Goal: Feedback & Contribution: Contribute content

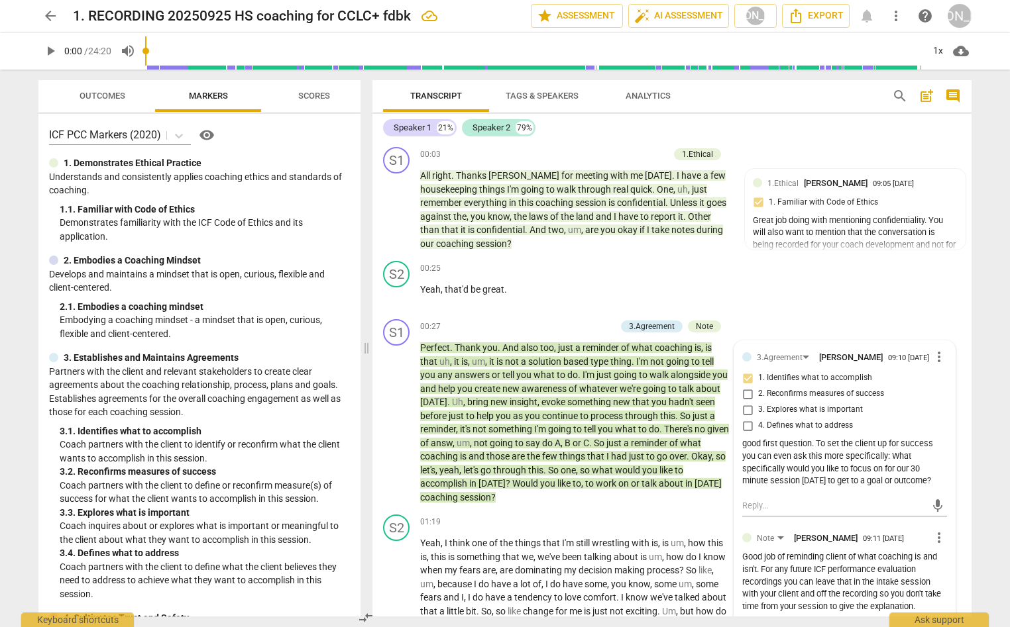
scroll to position [80, 0]
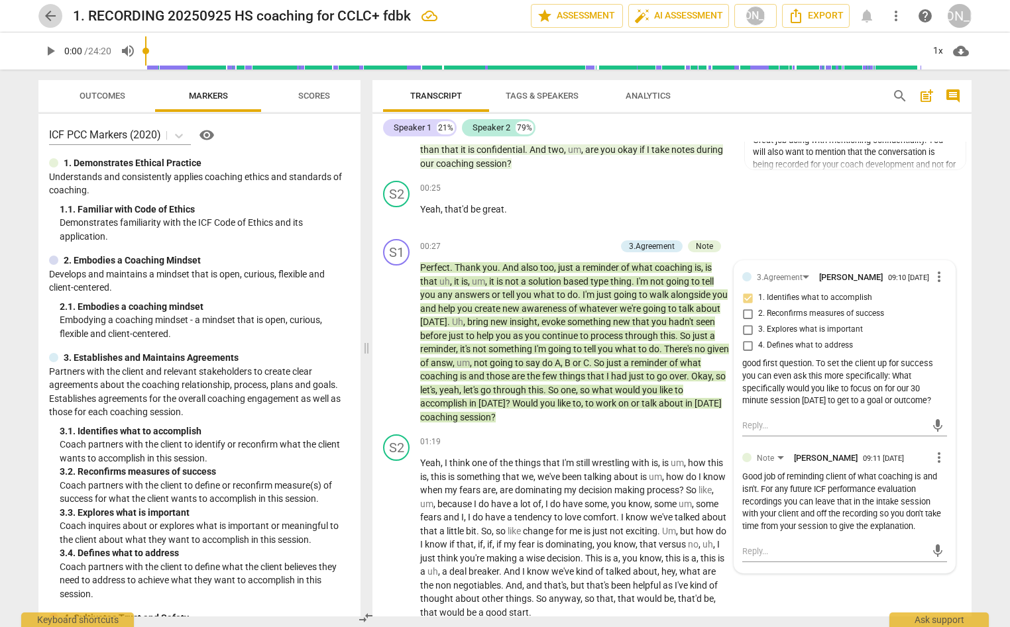
click at [47, 15] on span "arrow_back" at bounding box center [50, 16] width 16 height 16
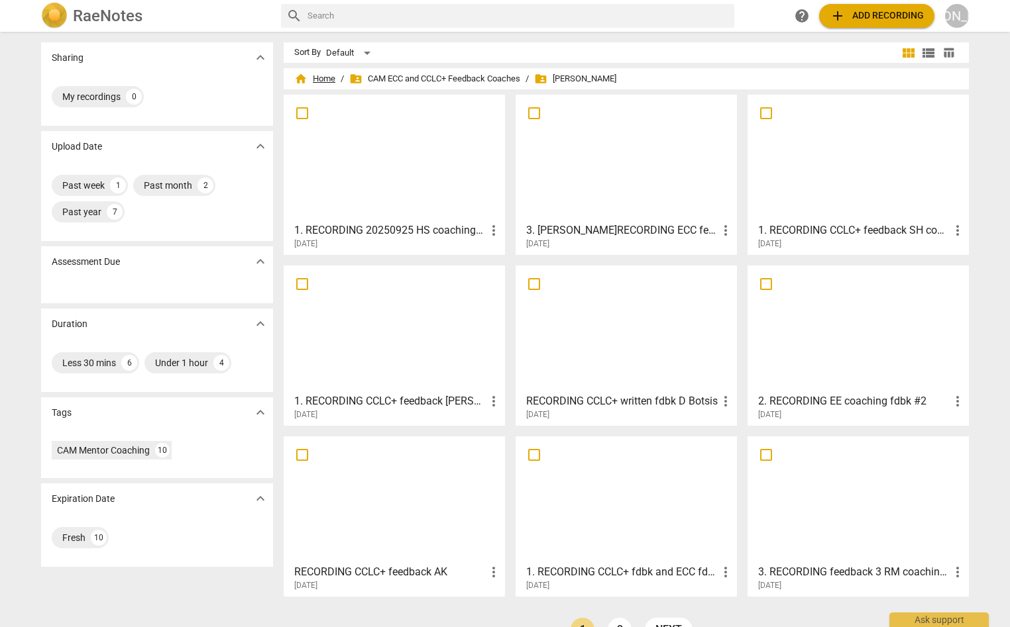
click at [313, 76] on span "home Home" at bounding box center [314, 78] width 41 height 13
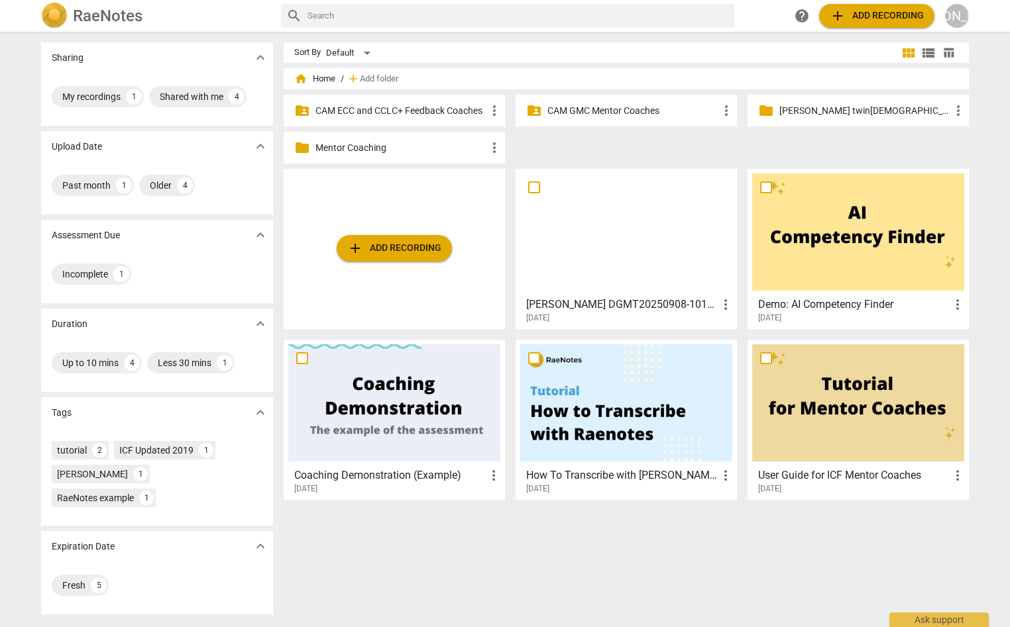
click at [615, 108] on p "CAM GMC Mentor Coaches" at bounding box center [632, 111] width 171 height 14
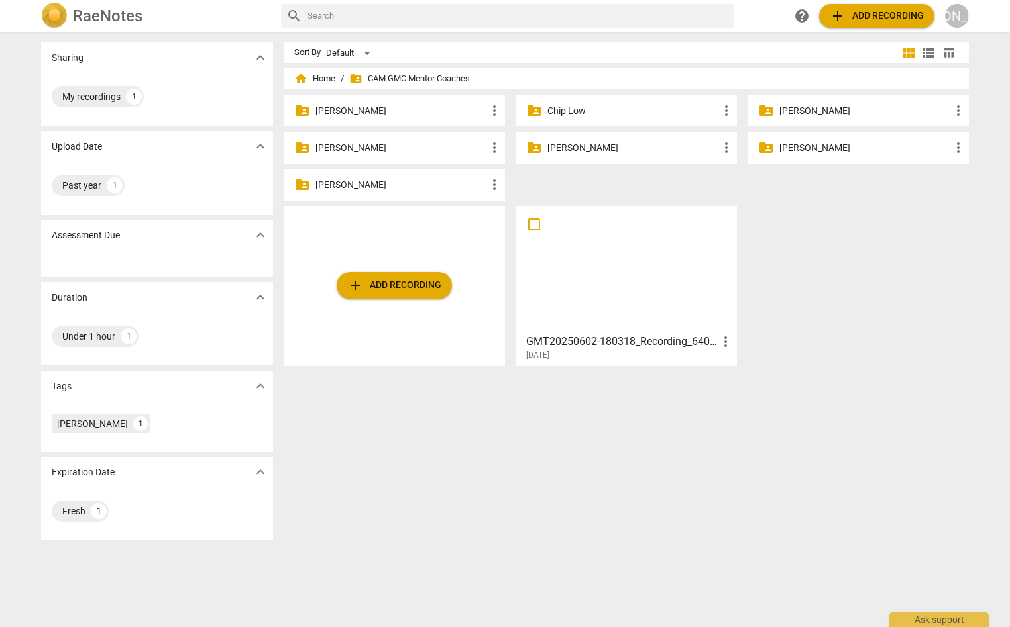
click at [587, 147] on p "[PERSON_NAME]" at bounding box center [632, 148] width 171 height 14
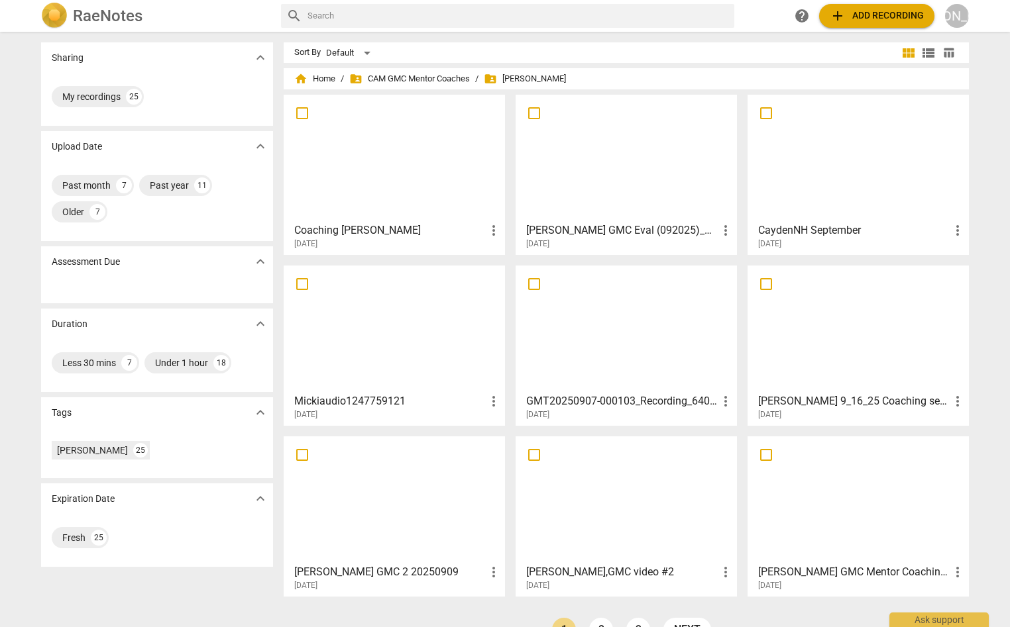
click at [882, 338] on div at bounding box center [858, 328] width 212 height 117
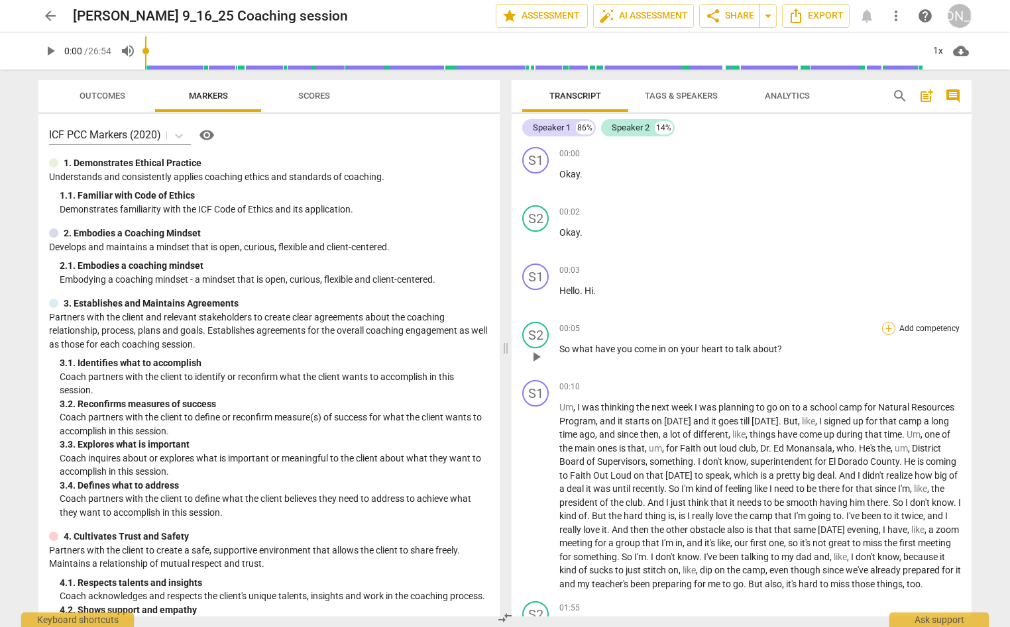
click at [883, 325] on div "+" at bounding box center [888, 328] width 13 height 13
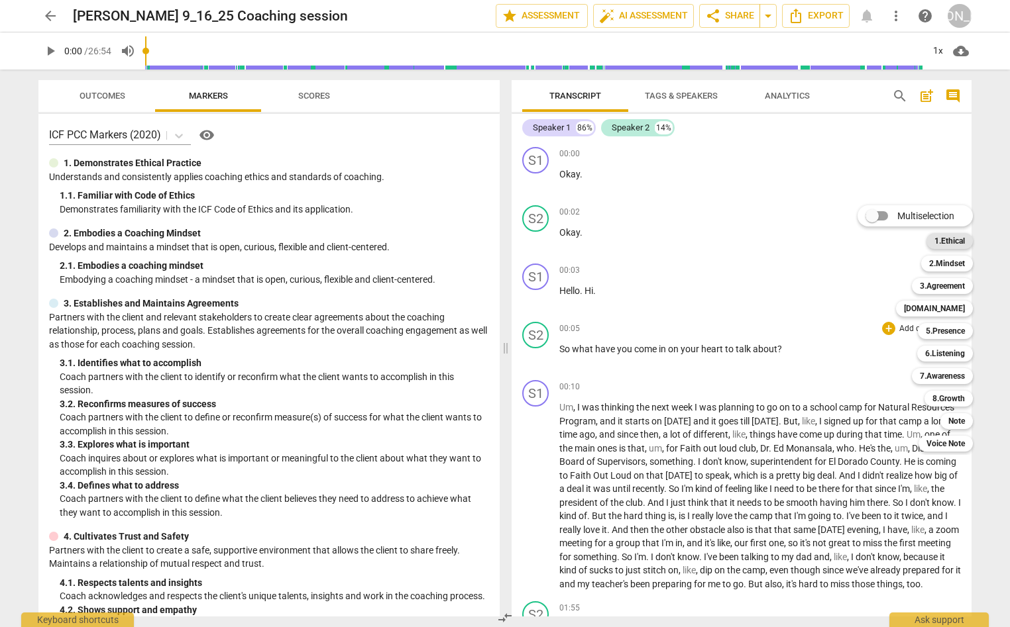
click at [955, 238] on b "1.Ethical" at bounding box center [949, 241] width 30 height 16
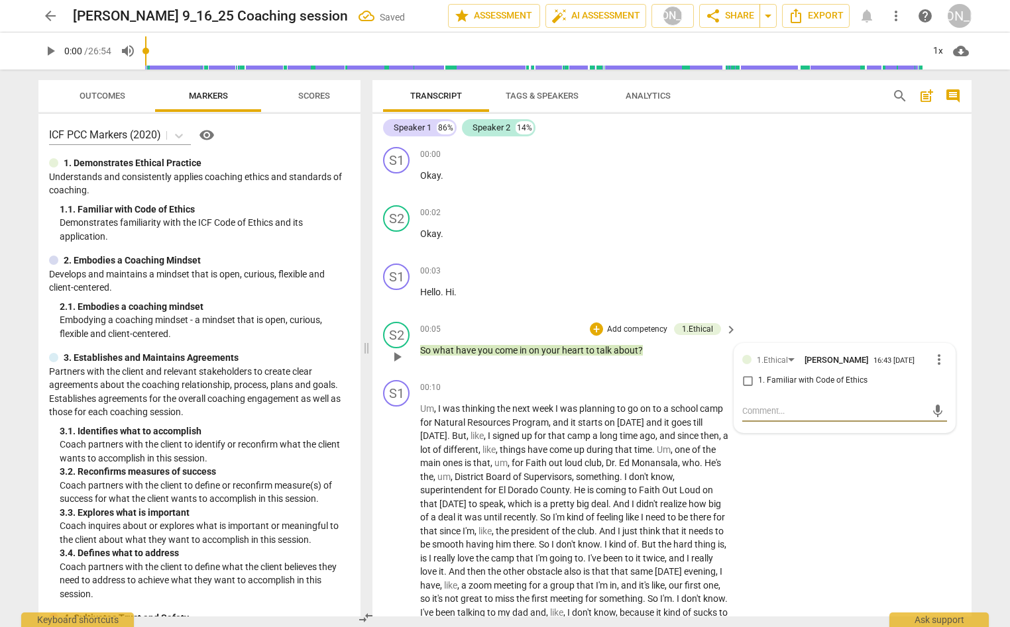
click at [747, 384] on input "1. Familiar with Code of Ethics" at bounding box center [747, 381] width 21 height 16
checkbox input "true"
click at [768, 417] on textarea at bounding box center [834, 411] width 184 height 13
type textarea "Y"
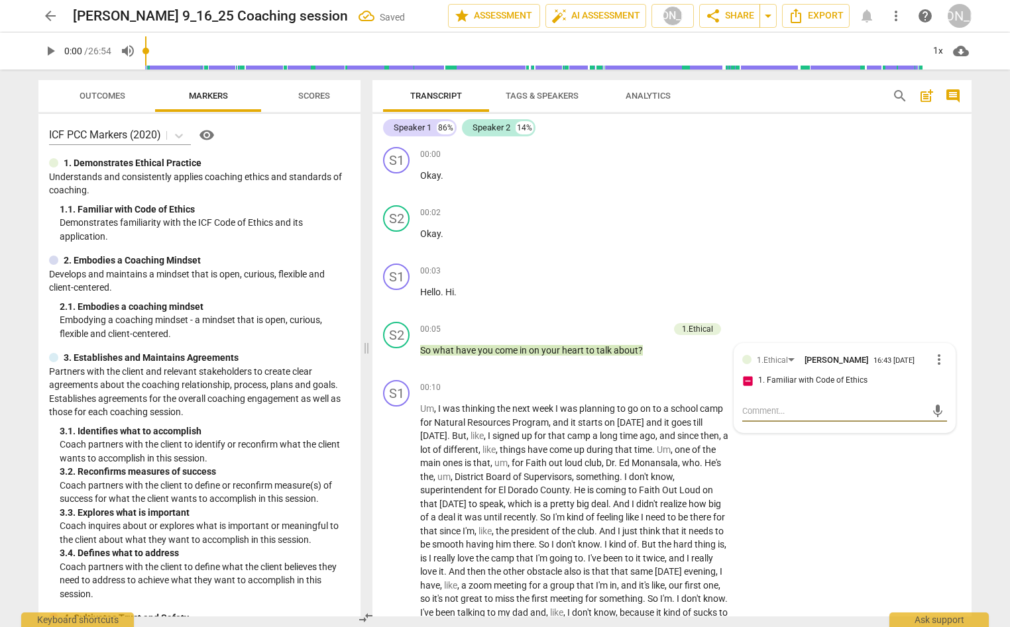
type textarea "Y"
type textarea "Yo"
type textarea "You"
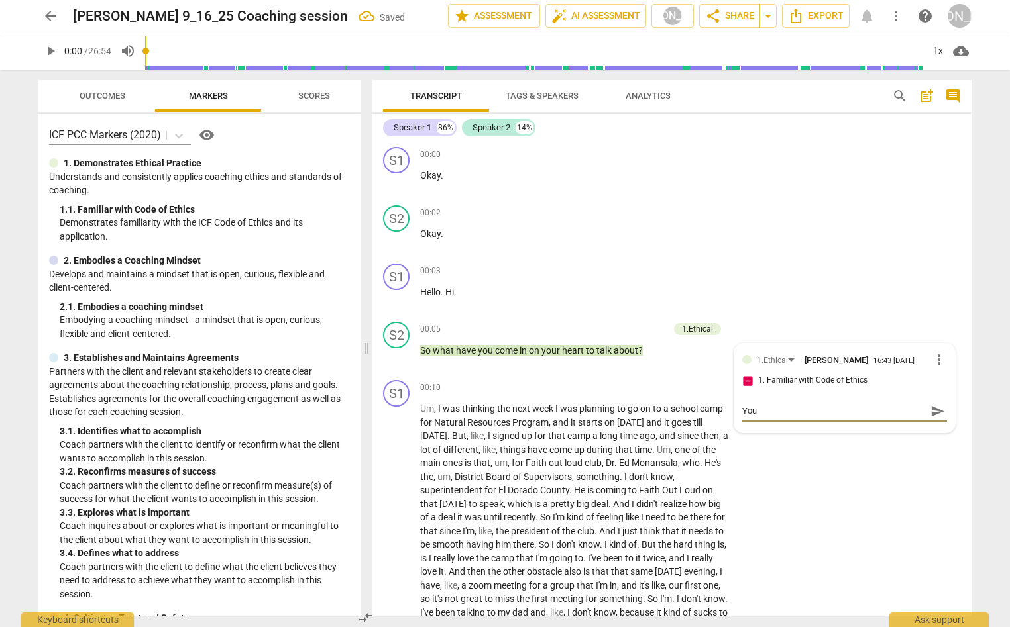
type textarea "You"
type textarea "You w"
type textarea "You wi"
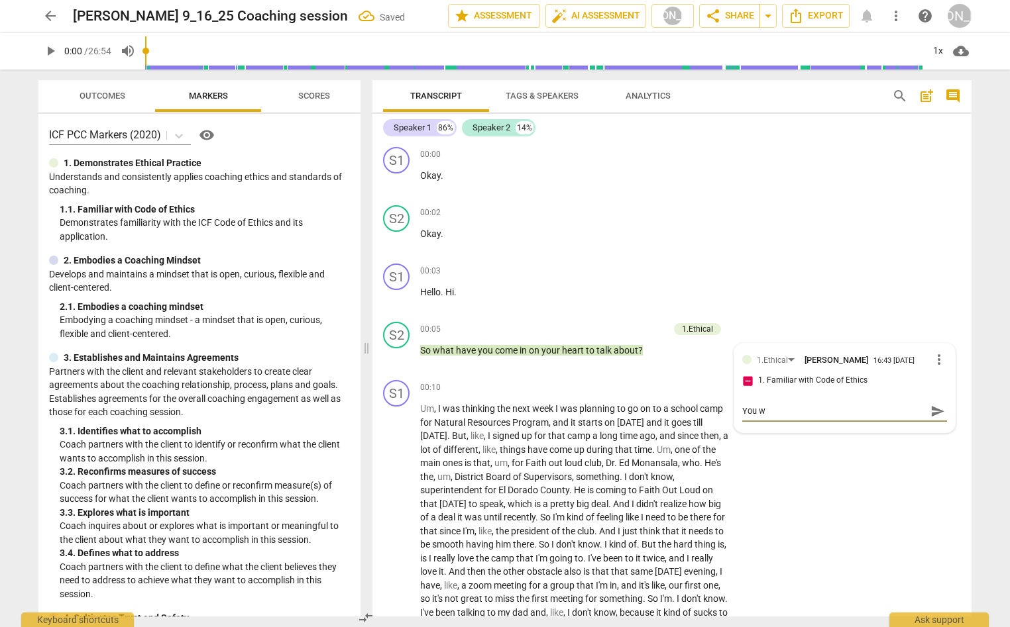
type textarea "You wi"
type textarea "You wil"
type textarea "You will"
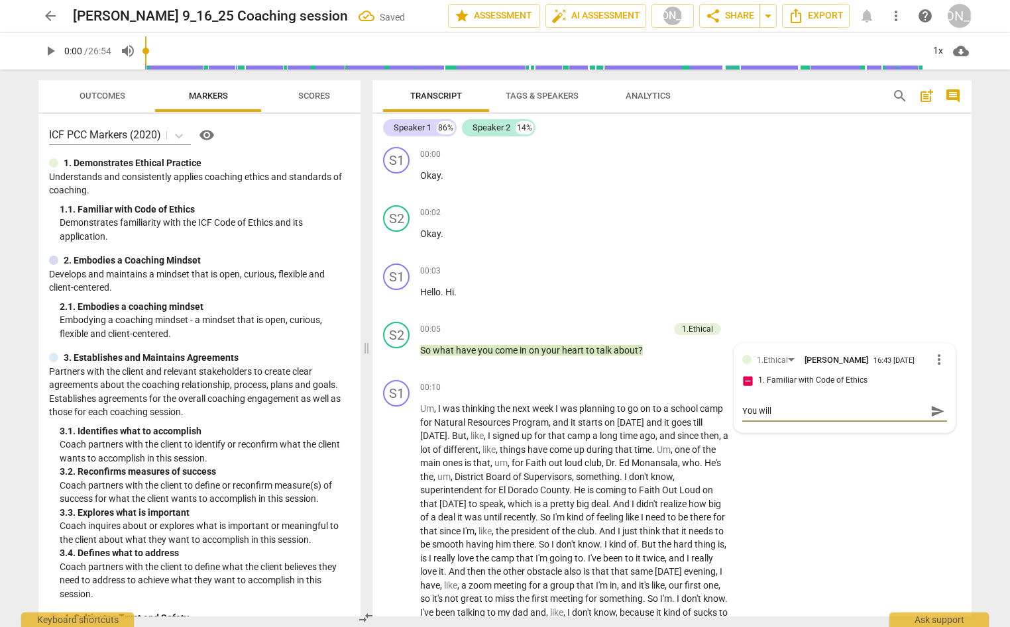
type textarea "You will"
type textarea "You will w"
type textarea "You will wa"
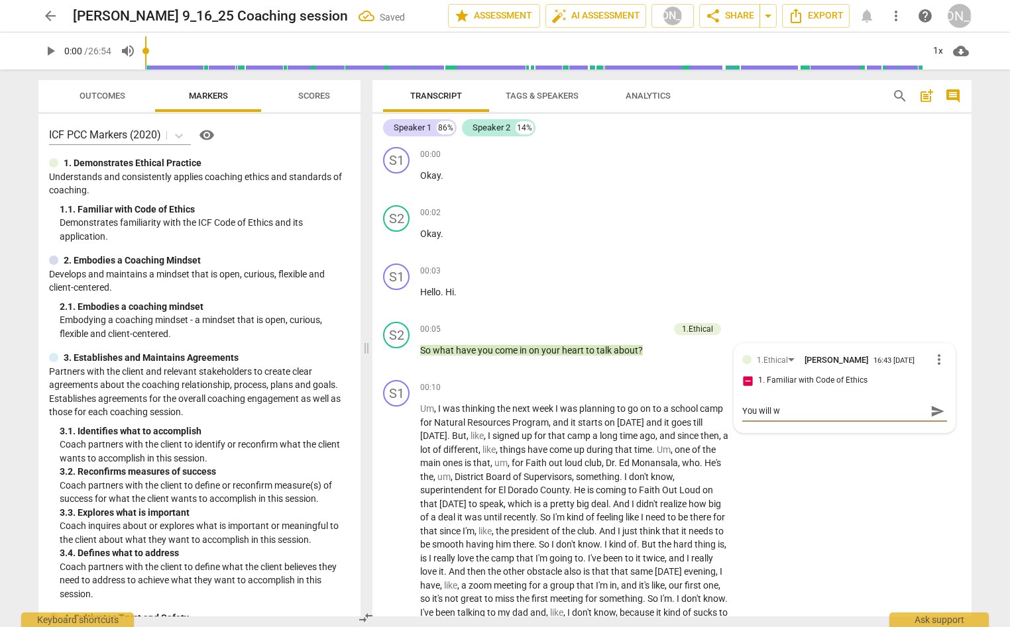
type textarea "You will wa"
type textarea "You [PERSON_NAME]"
type textarea "You will want"
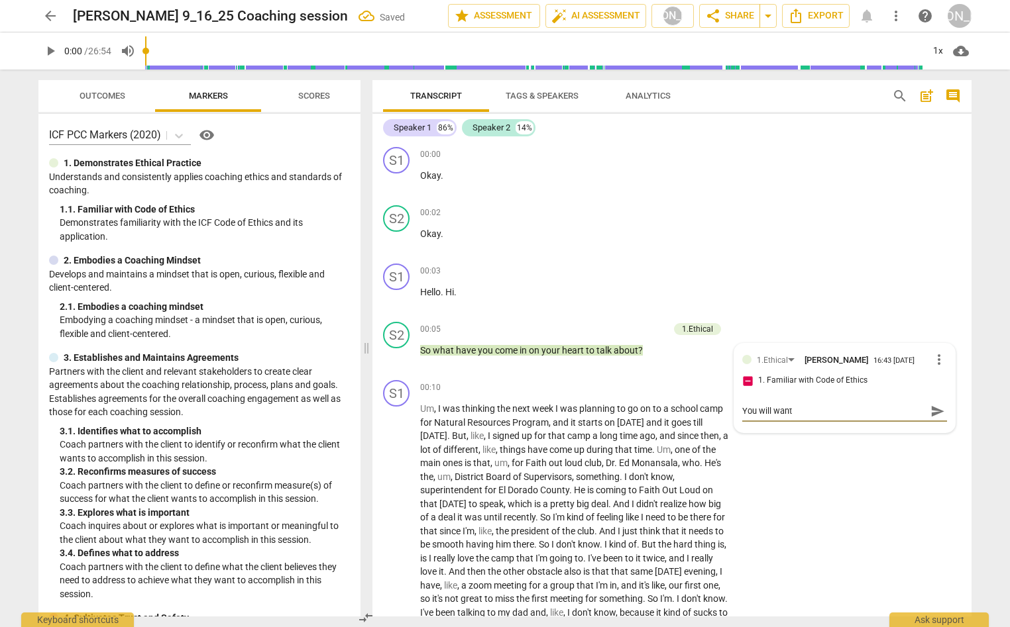
type textarea "You will want"
type textarea "You will want t"
type textarea "You will want to"
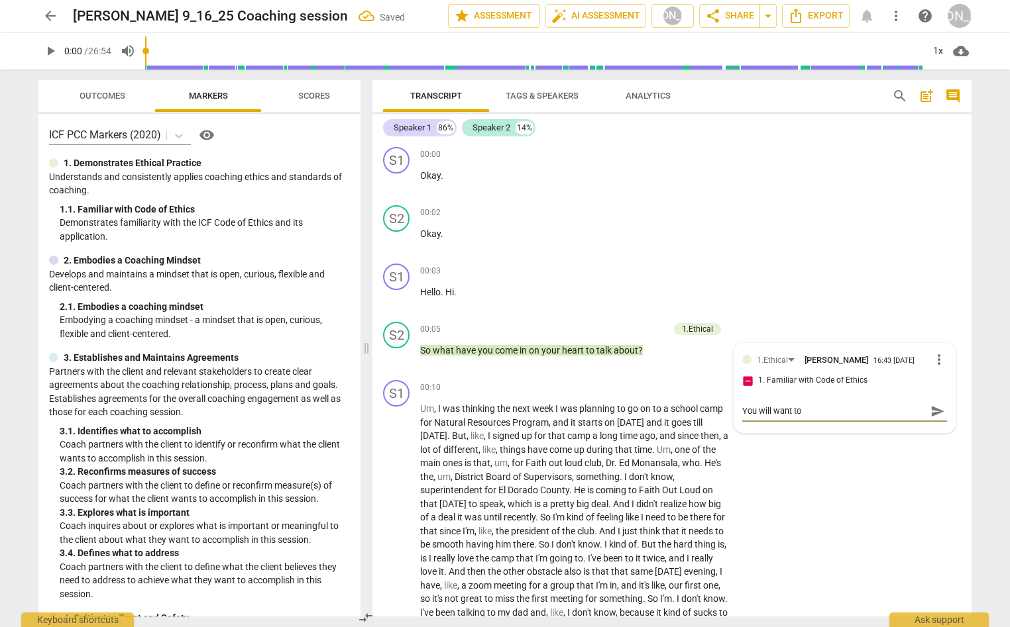
type textarea "You will want to"
type textarea "You will want to m"
type textarea "You will want to me"
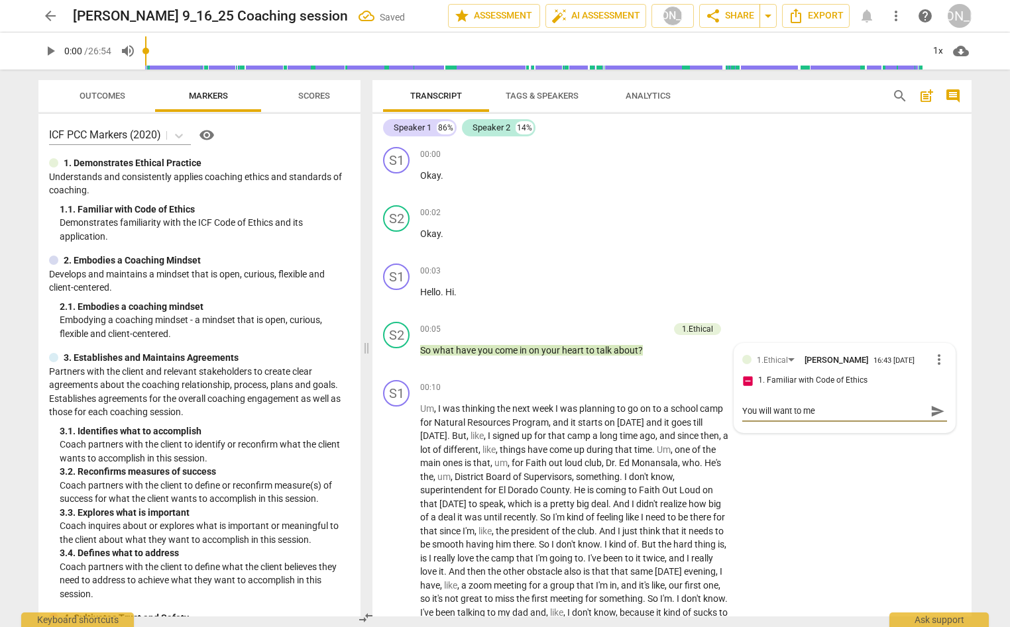
type textarea "You will want to men"
type textarea "You will want to ment"
type textarea "You will want to menti"
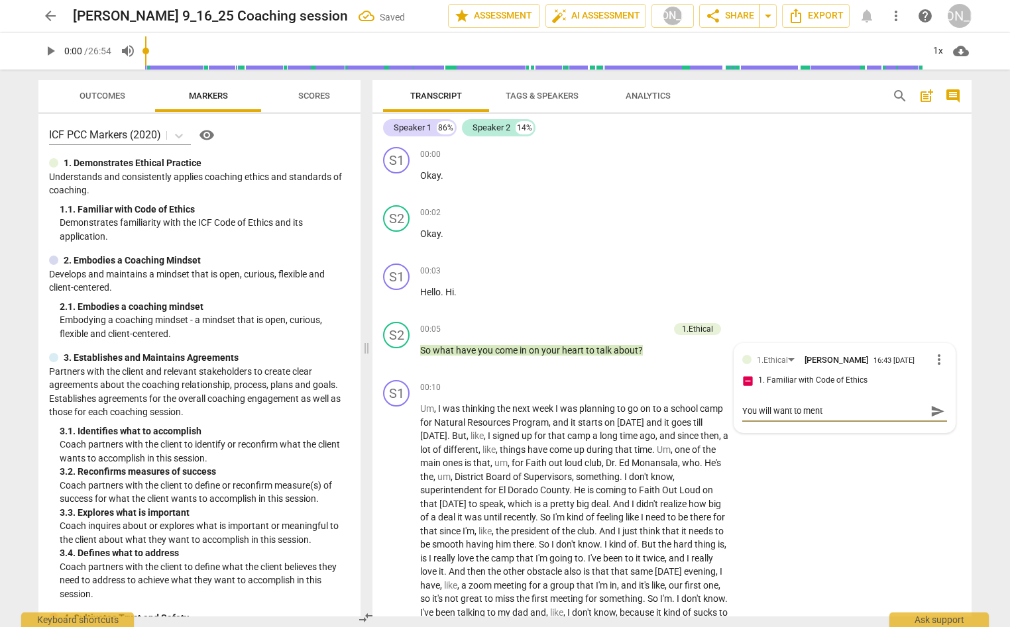
type textarea "You will want to menti"
type textarea "You will want to mentio"
type textarea "You will want to mention"
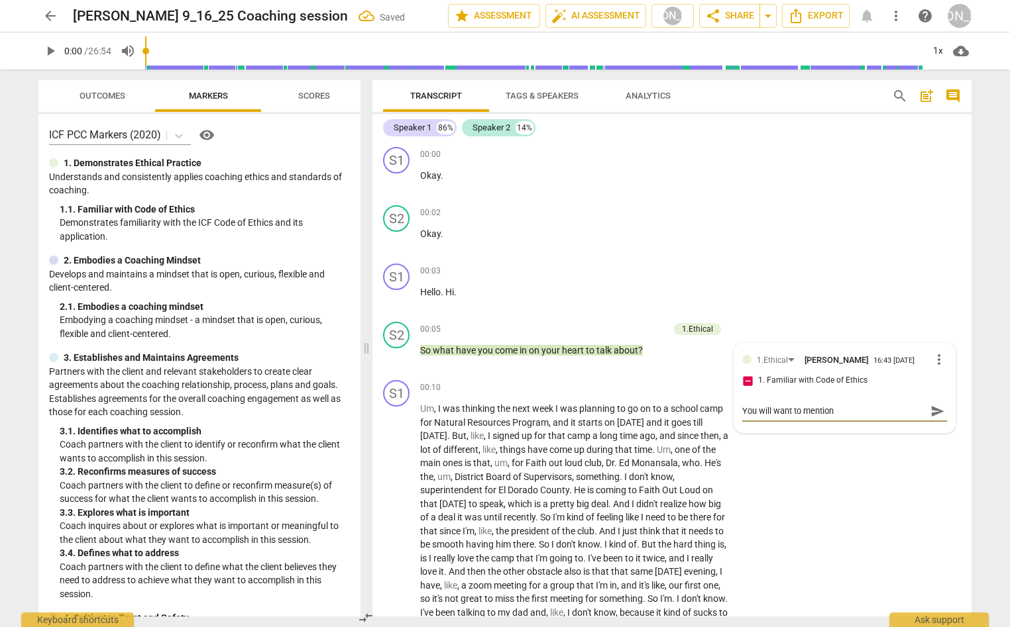
type textarea "You will want to mention"
type textarea "You will want to mention c"
type textarea "You will want to mention co"
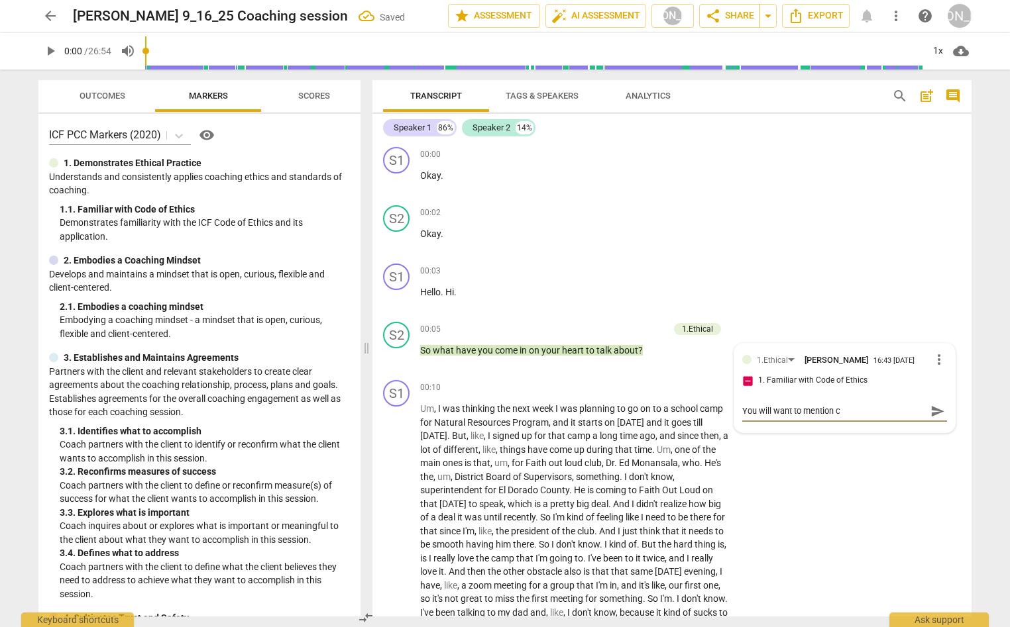
type textarea "You will want to mention co"
type textarea "You will want to mention con"
type textarea "You will want to mention conf"
type textarea "You will want to mention [PERSON_NAME]"
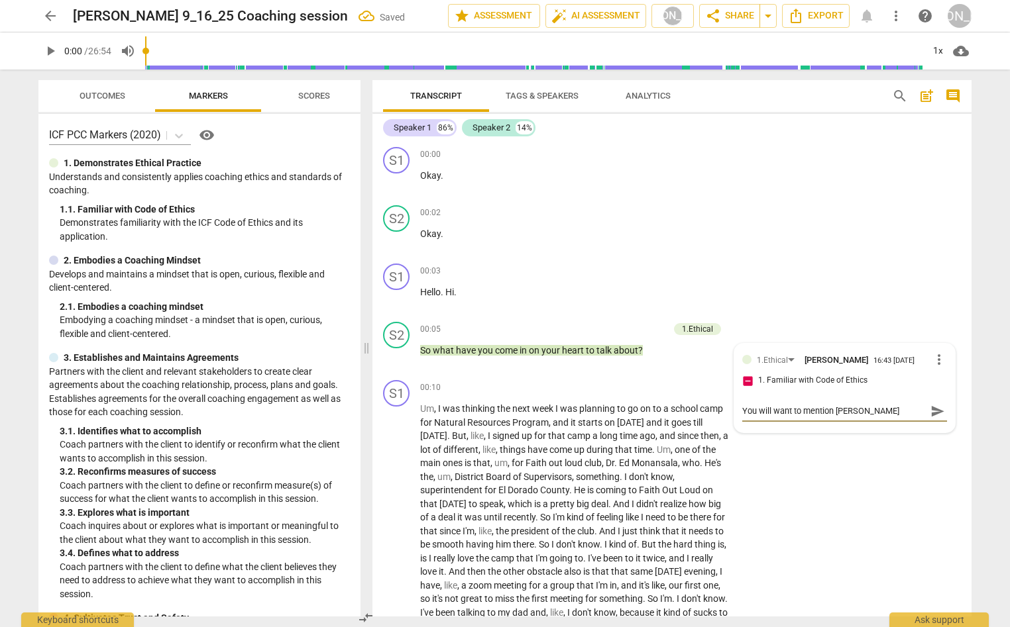
type textarea "You will want to mention confid"
type textarea "You will want to mention confide"
type textarea "You will want to mention confiden"
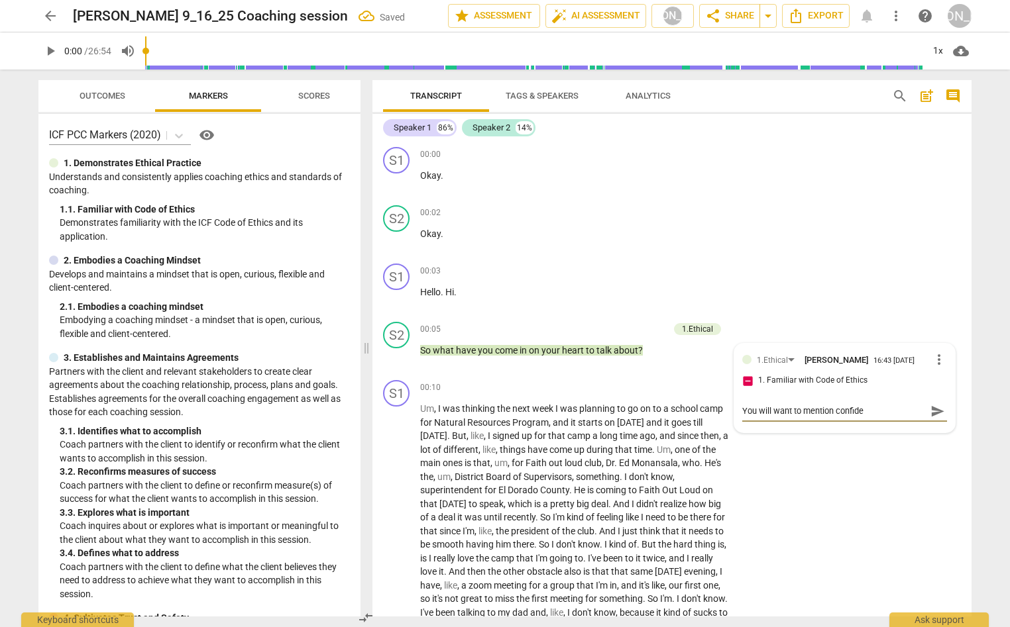
type textarea "You will want to mention confiden"
type textarea "You will want to mention confident"
type textarea "You will want to mention confidenti"
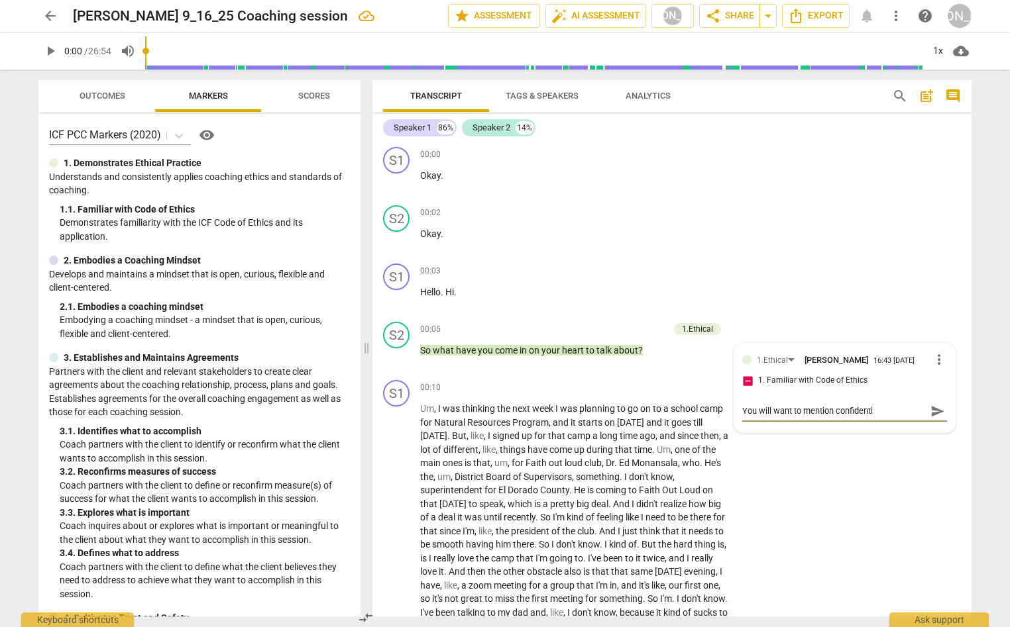
type textarea "You will want to mention confidentia"
type textarea "You will want to mention confidential"
type textarea "You will want to mention confidentiali"
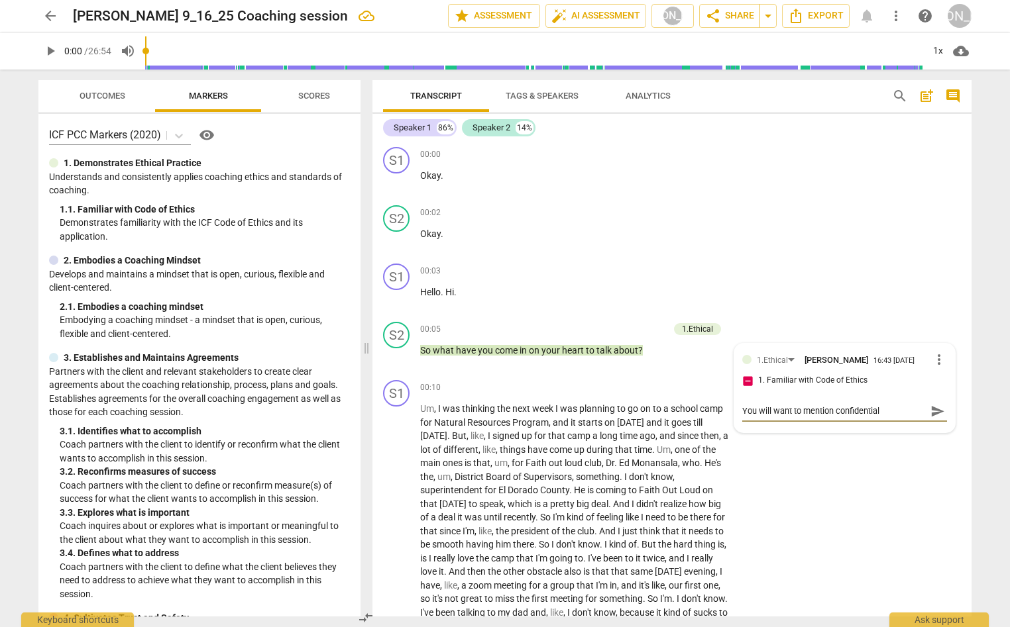
type textarea "You will want to mention confidentiali"
type textarea "You will want to mention confidentialit"
type textarea "You will want to mention confidentiality"
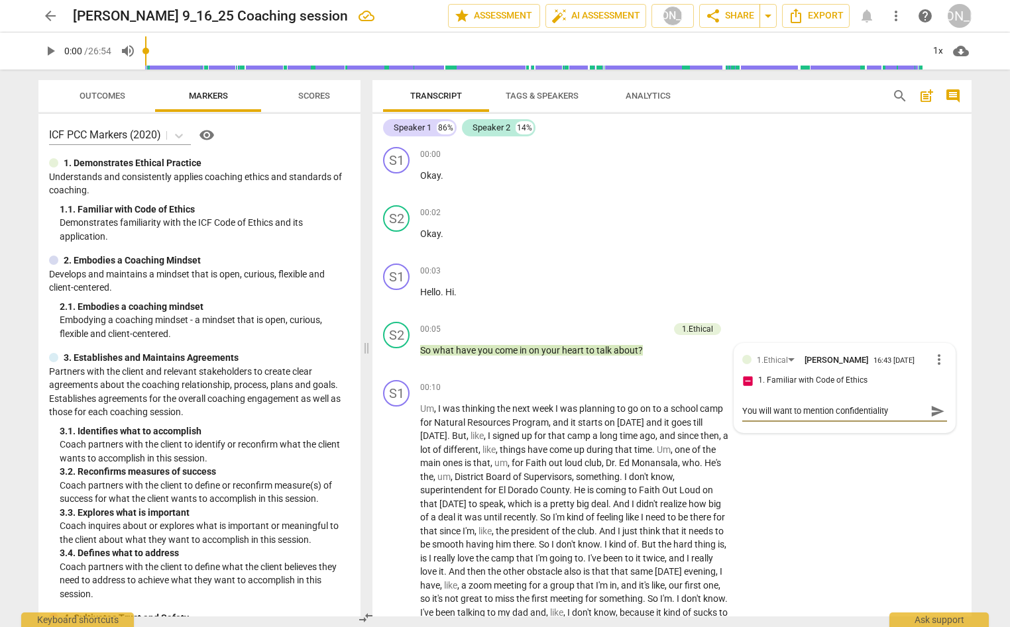
type textarea "You will want to mention confidentiality"
type textarea "You will want to mention confidentiality a"
type textarea "You will want to mention confidentiality an"
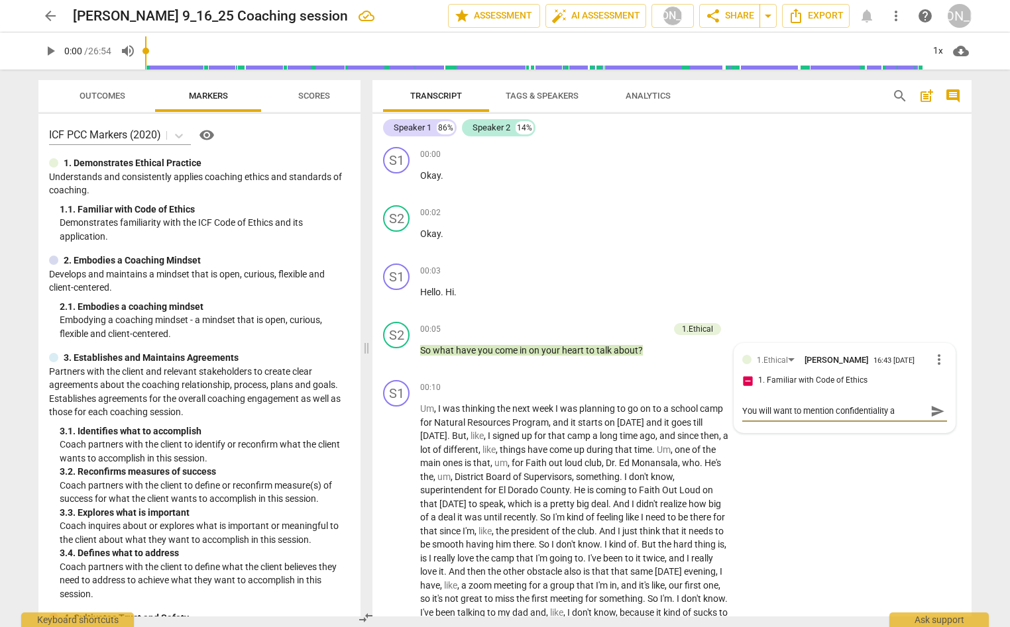
type textarea "You will want to mention confidentiality an"
type textarea "You will want to mention confidentiality and"
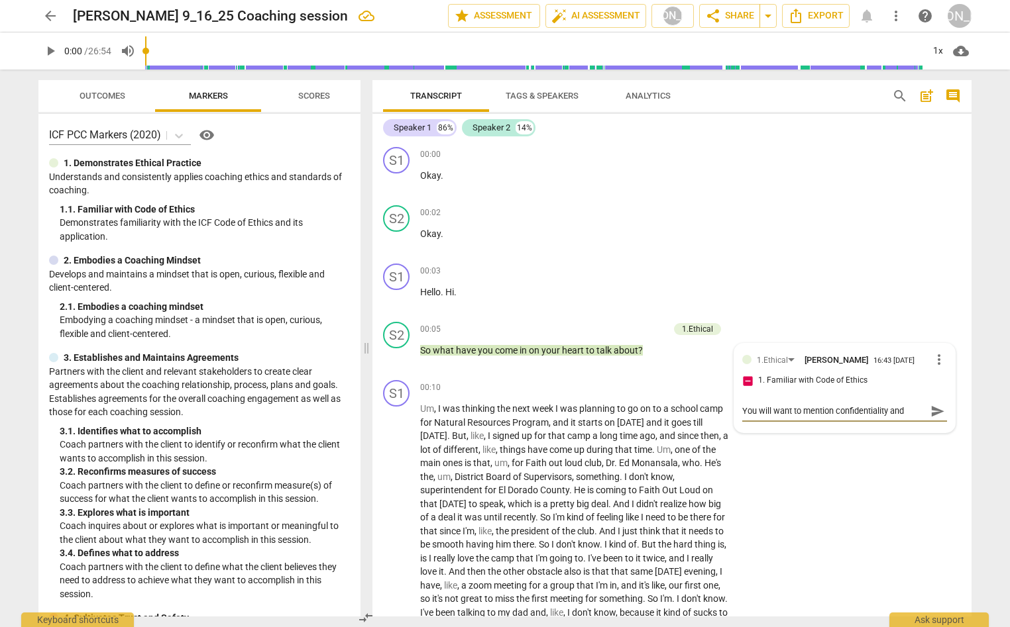
type textarea "You will want to mention confidentiality and a"
type textarea "You will want to mention confidentiality and ag"
type textarea "You will want to mention confidentiality and agr"
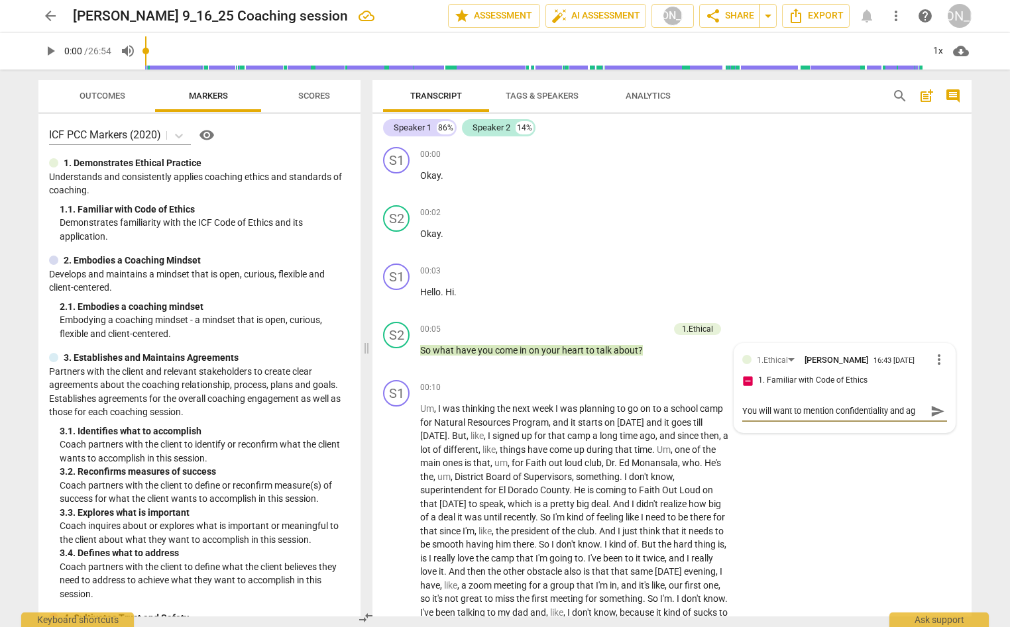
type textarea "You will want to mention confidentiality and agr"
type textarea "You will want to mention confidentiality and agre"
type textarea "You will want to mention confidentiality and agree"
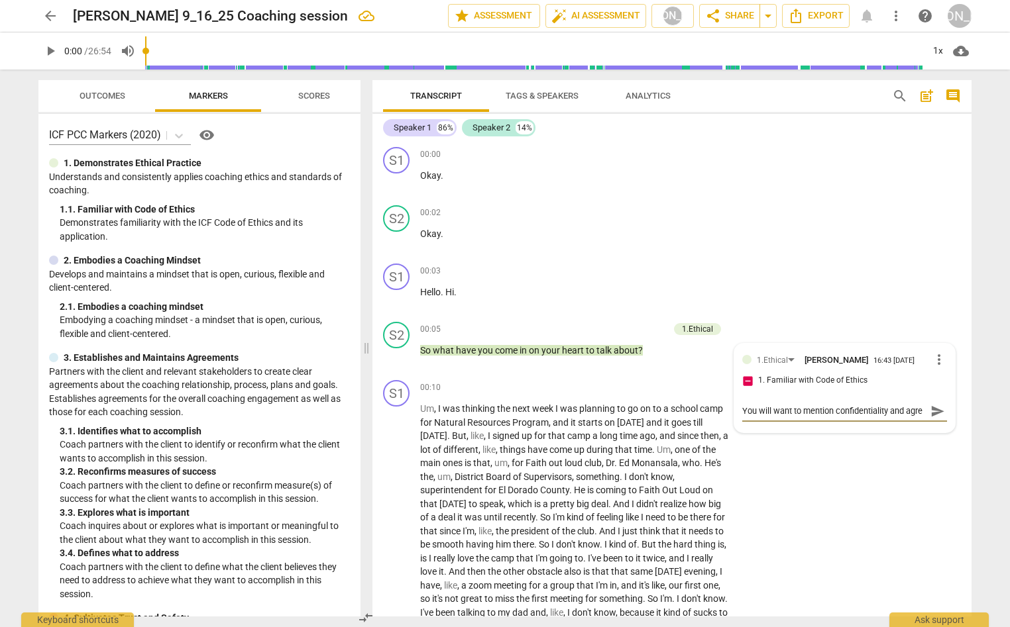
type textarea "You will want to mention confidentiality and agree"
type textarea "You will want to mention confidentiality and agreem"
type textarea "You will want to mention confidentiality and agreeme"
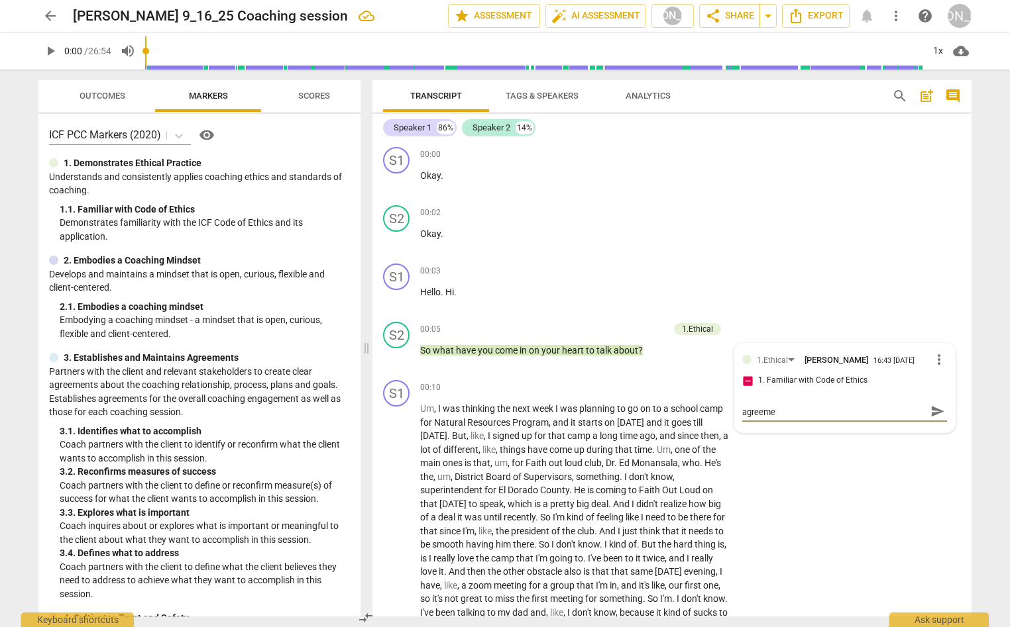
type textarea "You will want to mention confidentiality and agreemen"
type textarea "You will want to mention confidentiality and agreement"
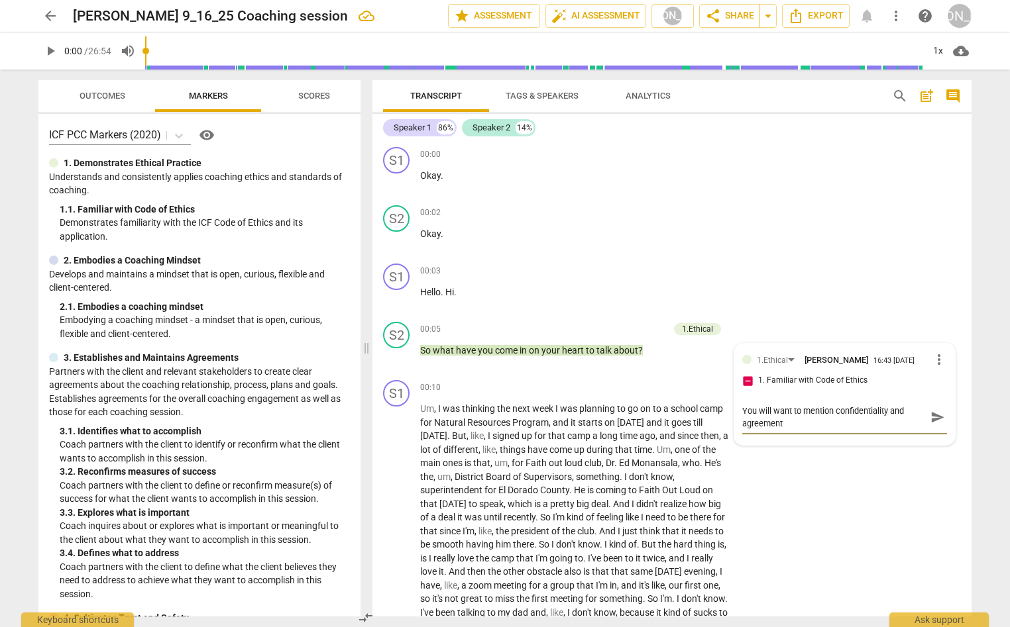
type textarea "You will want to mention confidentiality and agreement"
type textarea "You will want to mention confidentiality and agreement w"
type textarea "You will want to mention confidentiality and agreement wi"
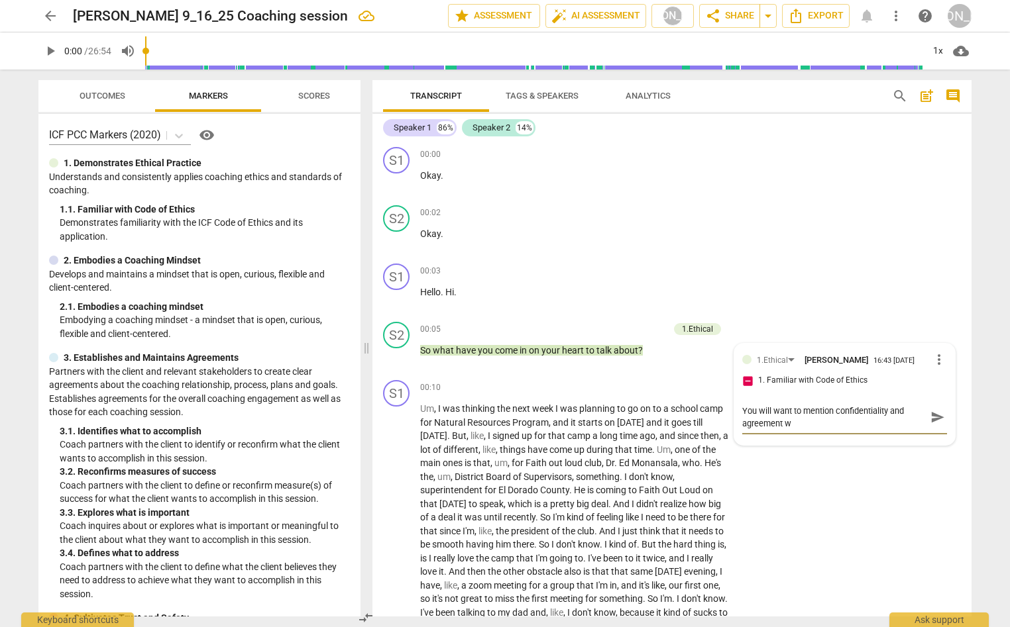
type textarea "You will want to mention confidentiality and agreement wi"
type textarea "You will want to mention confidentiality and agreement wit"
type textarea "You will want to mention confidentiality and agreement with"
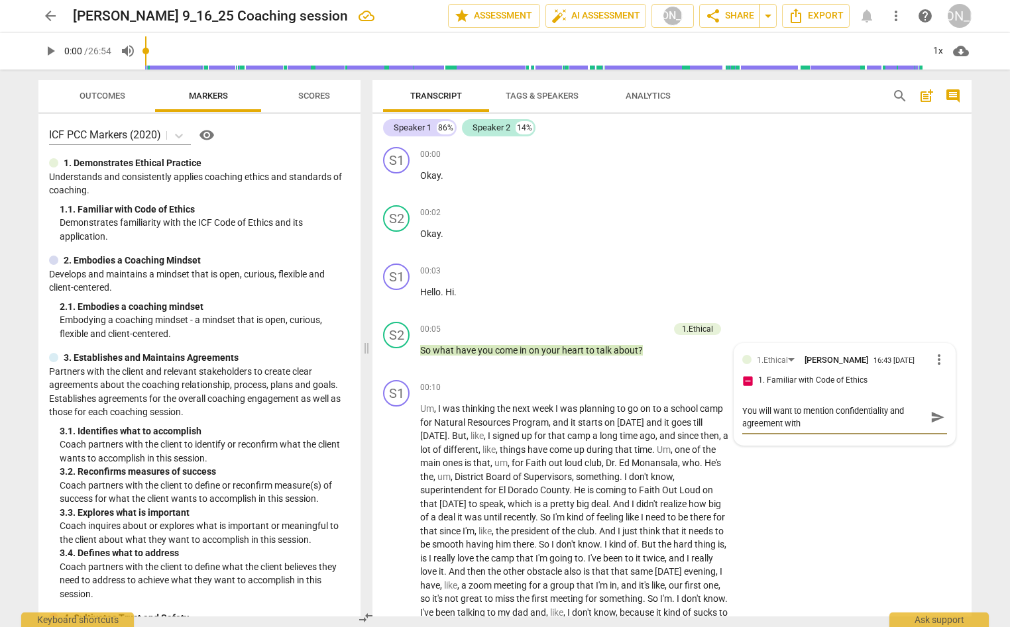
type textarea "You will want to mention confidentiality and agreement with"
type textarea "You will want to mention confidentiality and agreement with c"
type textarea "You will want to mention confidentiality and agreement with cl"
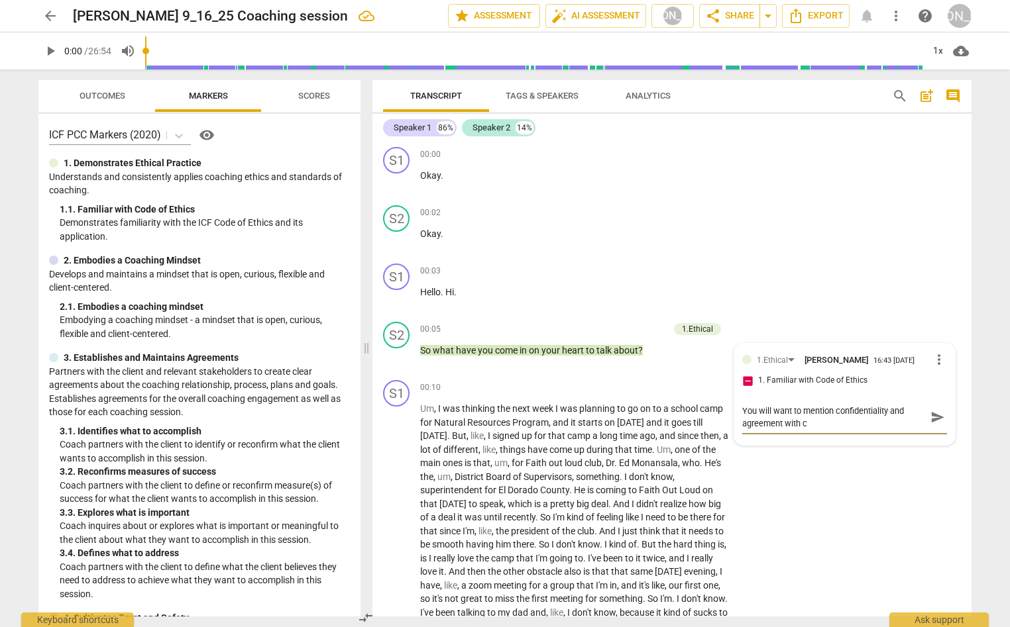
type textarea "You will want to mention confidentiality and agreement with cl"
type textarea "You will want to mention confidentiality and agreement with cli"
type textarea "You will want to mention confidentiality and agreement with [PERSON_NAME]"
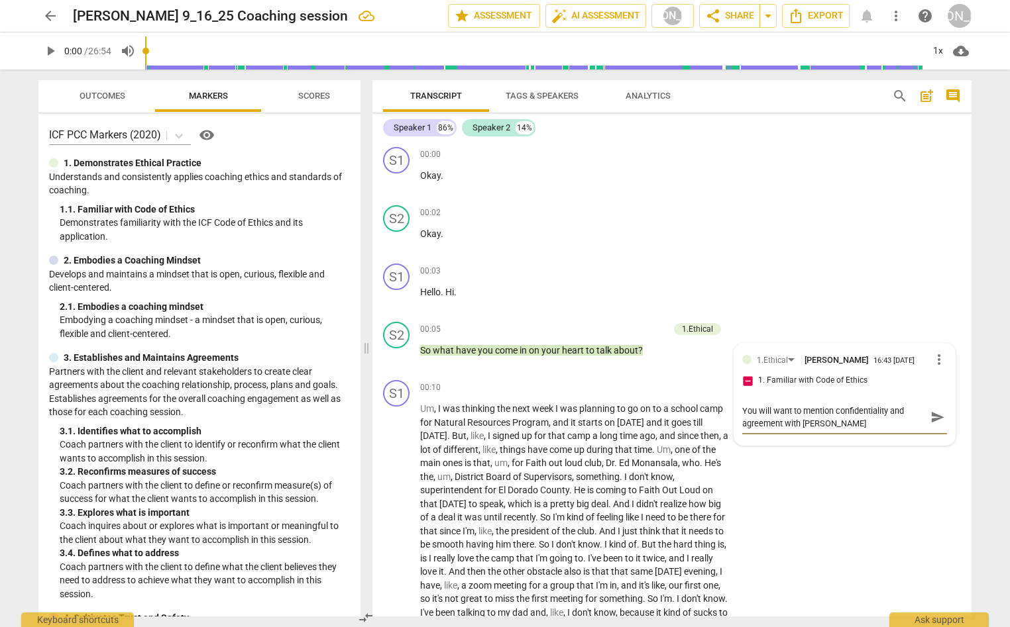
type textarea "You will want to mention confidentiality and agreement with clien"
type textarea "You will want to mention confidentiality and agreement with client"
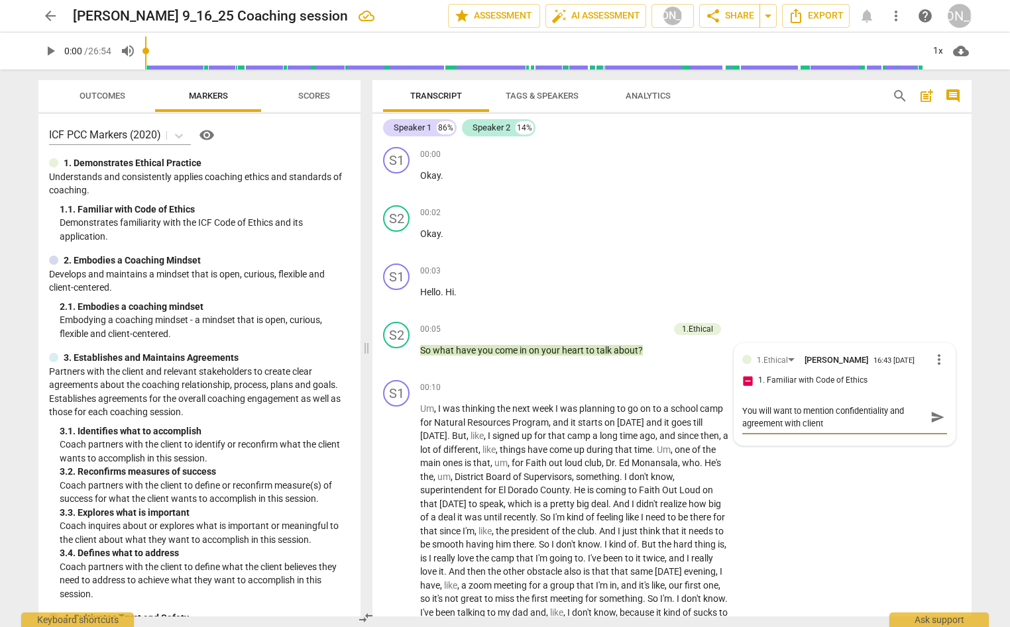
type textarea "You will want to mention confidentiality and agreement with client"
type textarea "You will want to mention confidentiality and agreement with client t"
type textarea "You will want to mention confidentiality and agreement with client th"
type textarea "You will want to mention confidentiality and agreement with client tha"
type textarea "You will want to mention confidentiality and agreement with client that"
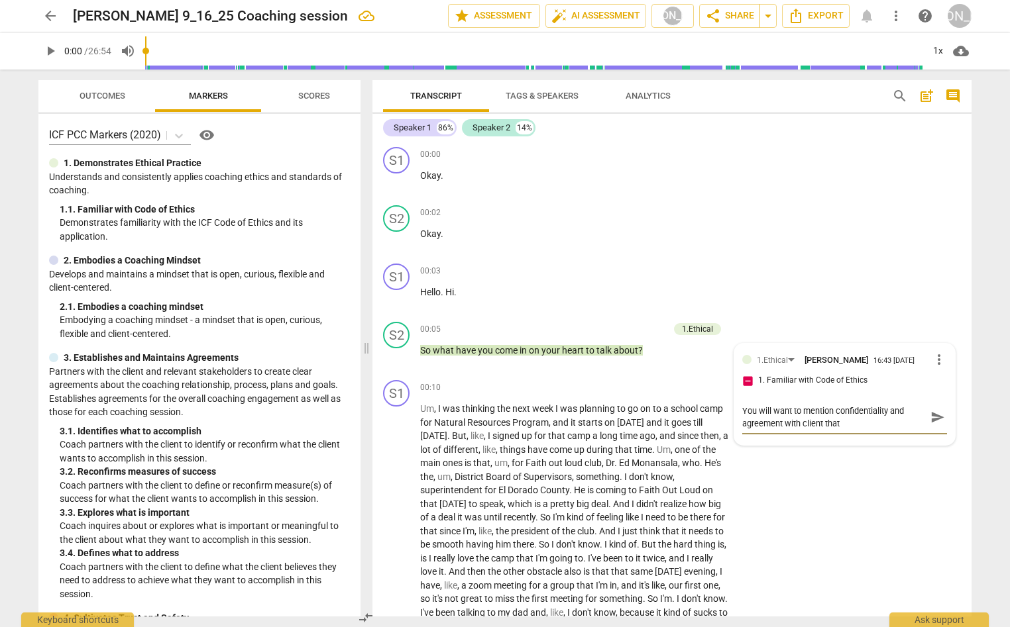
type textarea "You will want to mention confidentiality and agreement with client that"
type textarea "You will want to mention confidentiality and agreement with client that t"
type textarea "You will want to mention confidentiality and agreement with client that th"
type textarea "You will want to mention confidentiality and agreement with client that the"
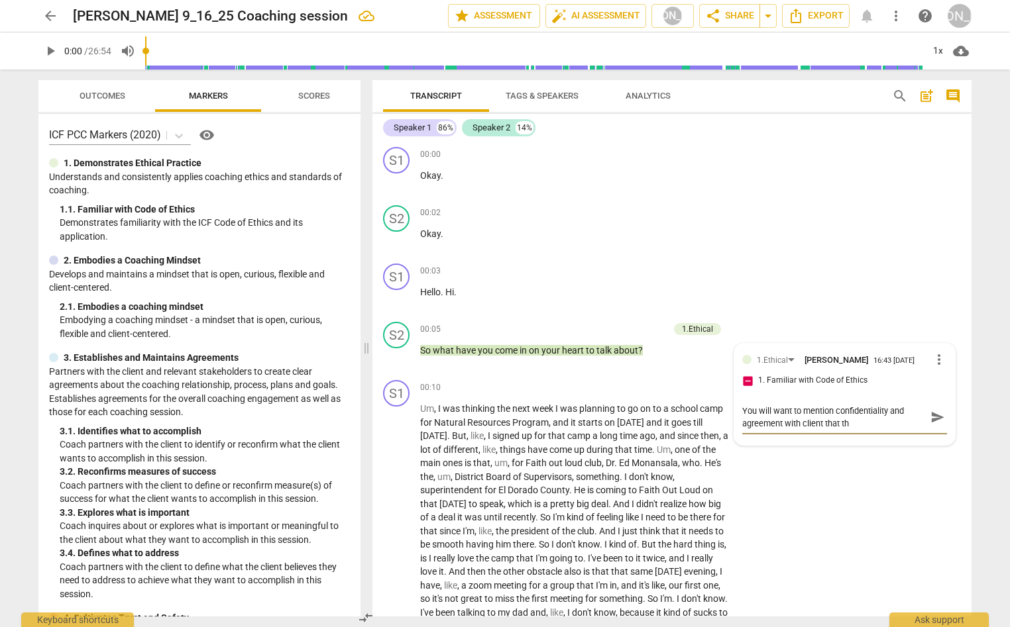
type textarea "You will want to mention confidentiality and agreement with client that the"
type textarea "You will want to mention confidentiality and agreement with client that they"
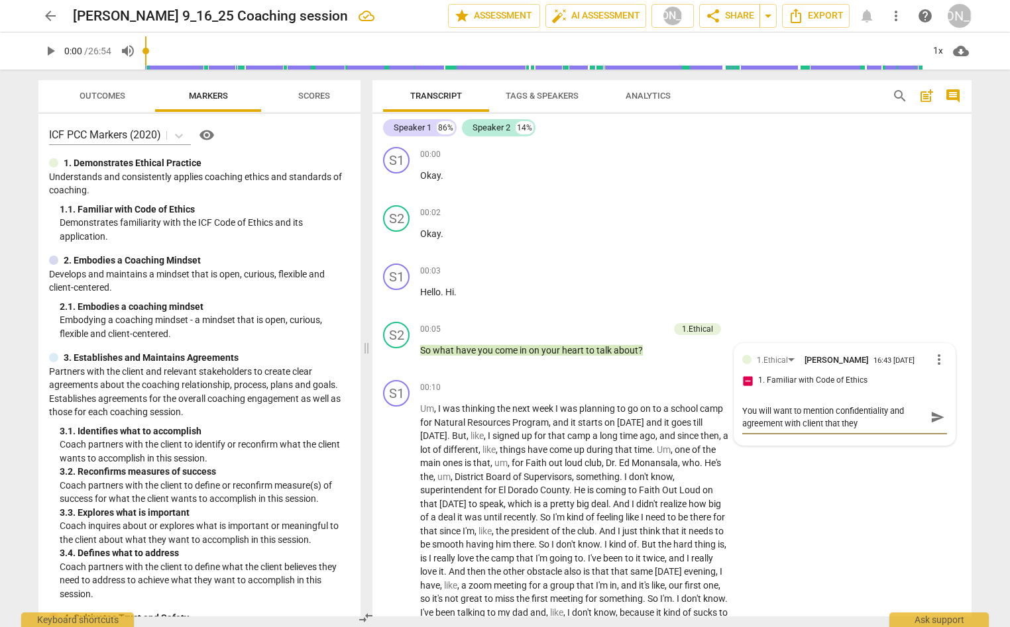
type textarea "You will want to mention confidentiality and agreement with client that they a"
type textarea "You will want to mention confidentiality and agreement with client that they ar"
type textarea "You will want to mention confidentiality and agreement with client that they are"
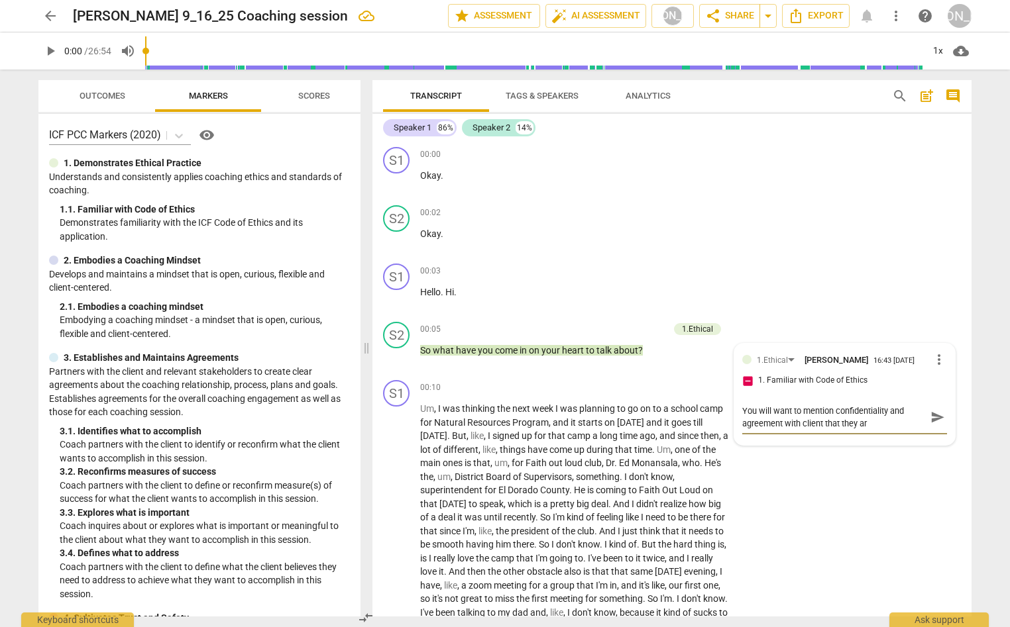
type textarea "You will want to mention confidentiality and agreement with client that they are"
type textarea "You will want to mention confidentiality and agreement with client that they ar…"
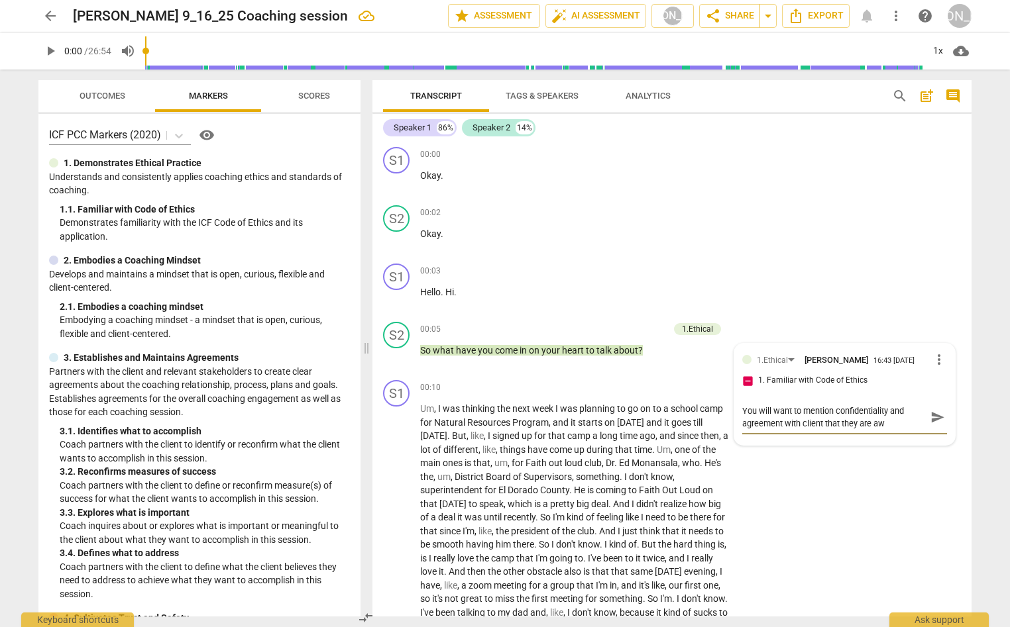
type textarea "You will want to mention confidentiality and agreement with client that they ar…"
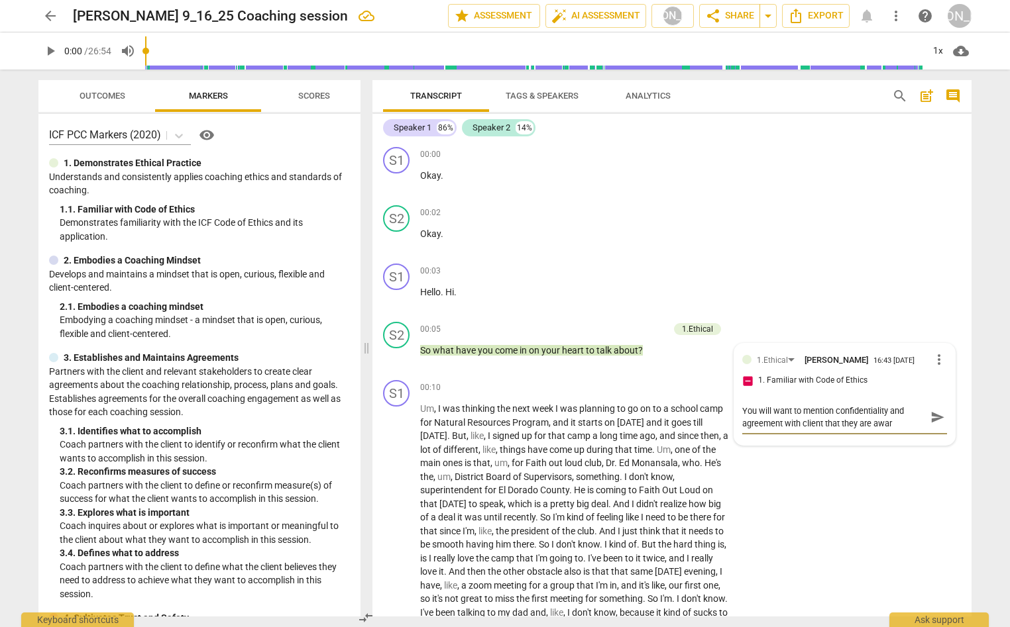
type textarea "You will want to mention confidentiality and agreement with client that they ar…"
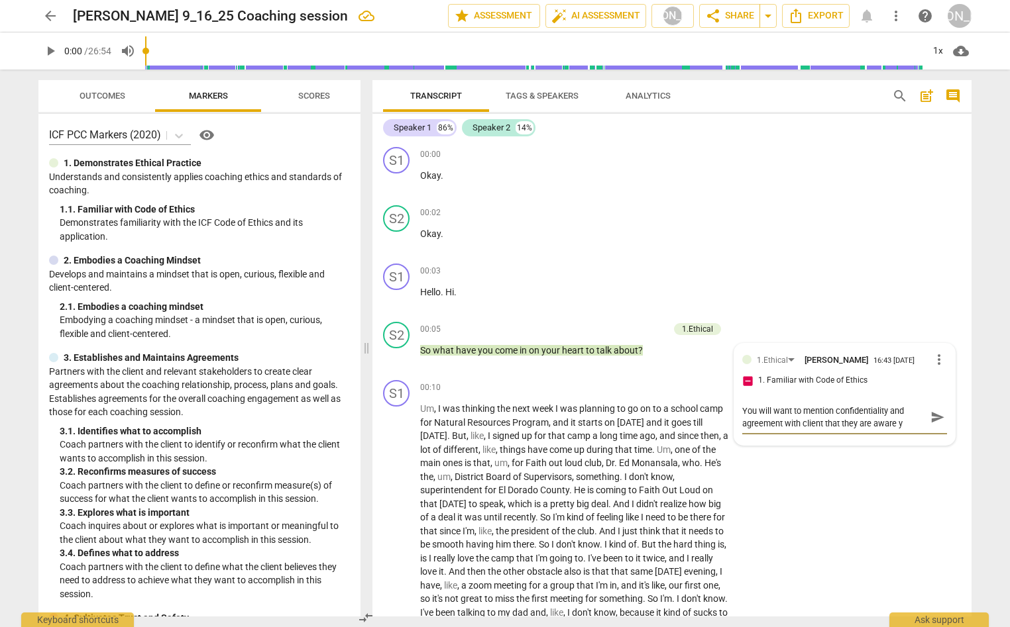
type textarea "You will want to mention confidentiality and agreement with client that they ar…"
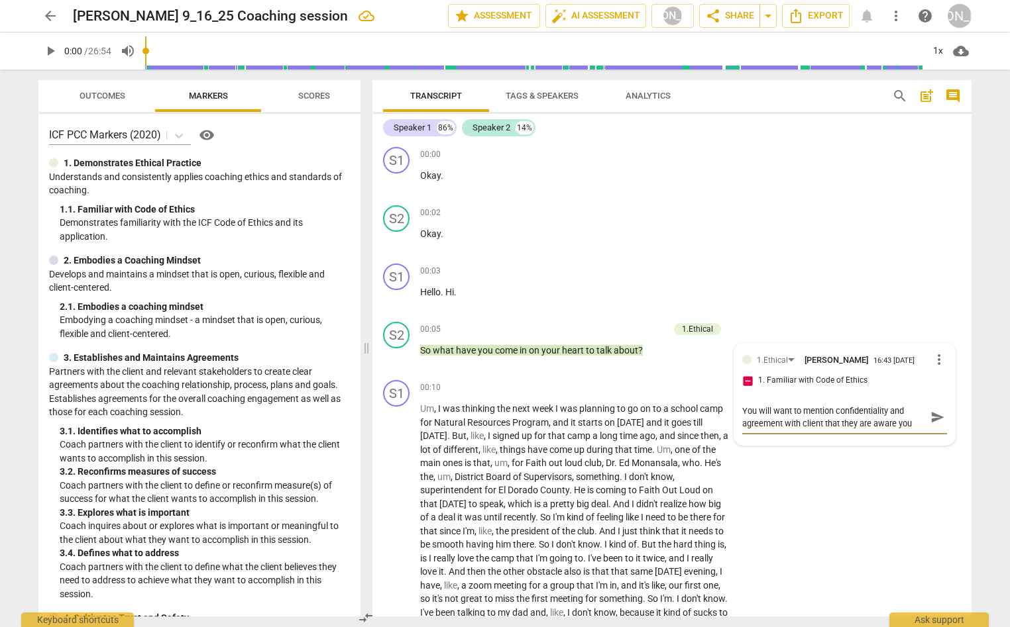
type textarea "You will want to mention confidentiality and agreement with client that they ar…"
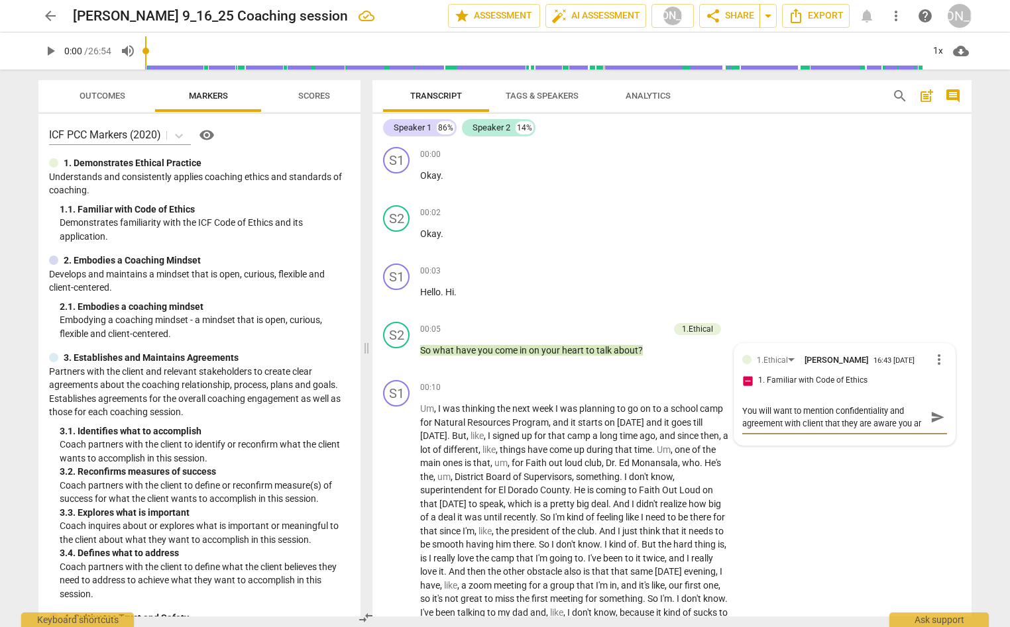
type textarea "You will want to mention confidentiality and agreement with client that they ar…"
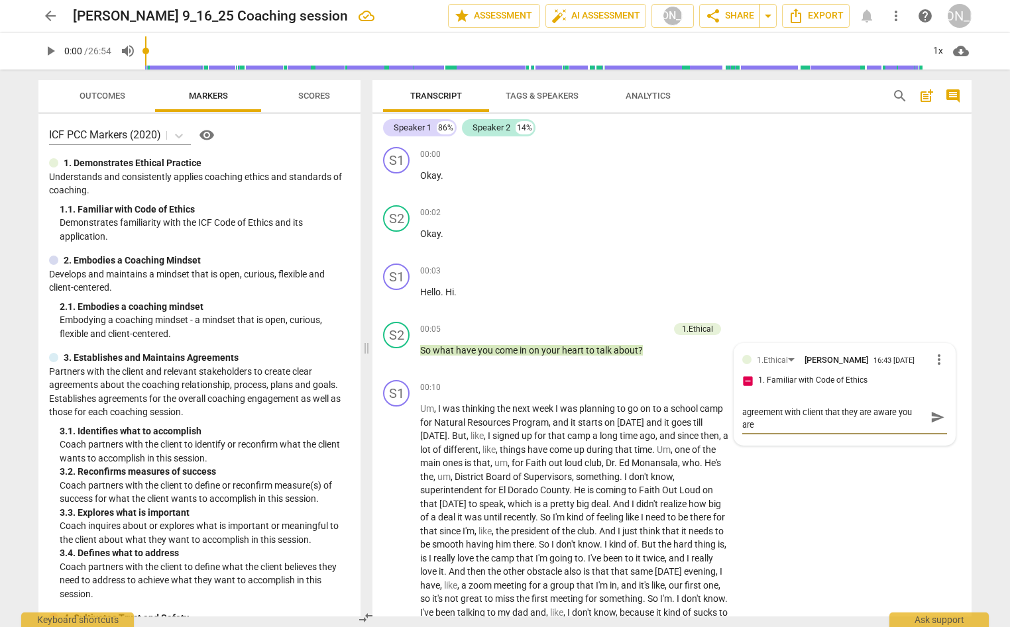
type textarea "You will want to mention confidentiality and agreement with client that they ar…"
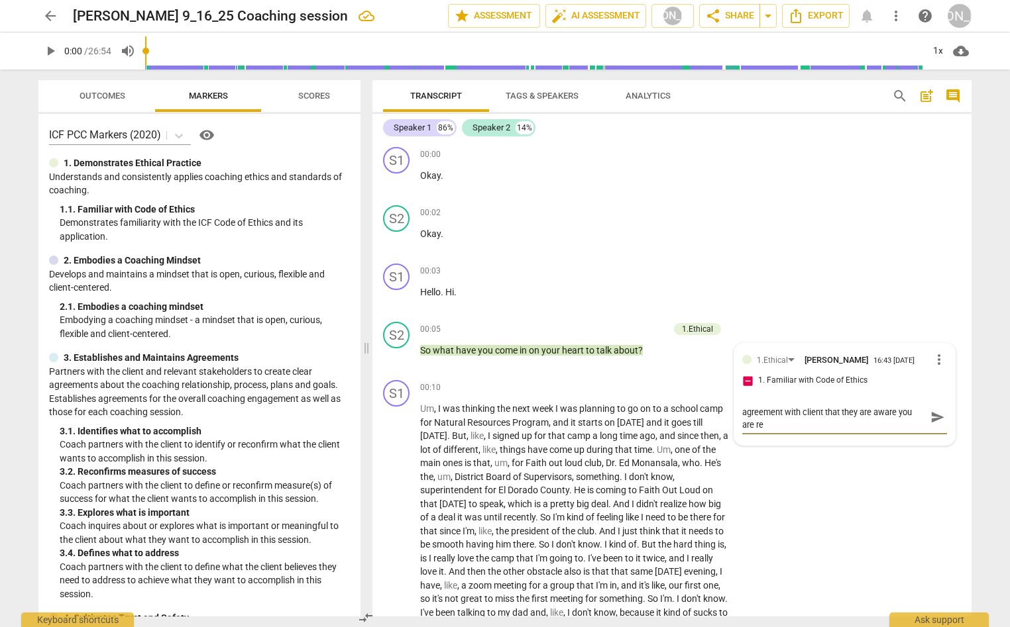
type textarea "You will want to mention confidentiality and agreement with client that they ar…"
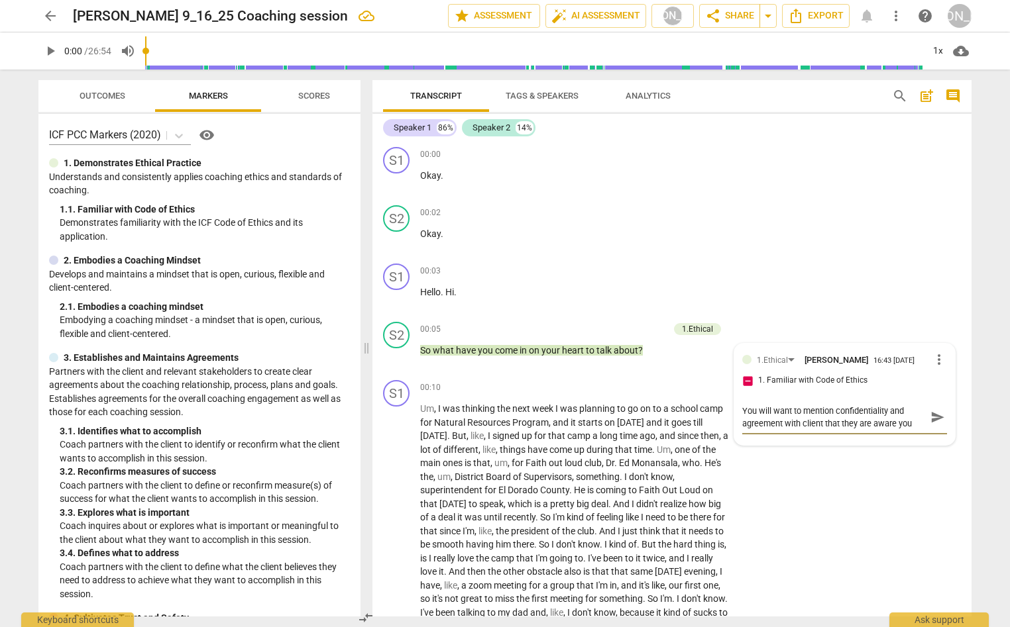
type textarea "You will want to mention confidentiality and agreement with client that they ar…"
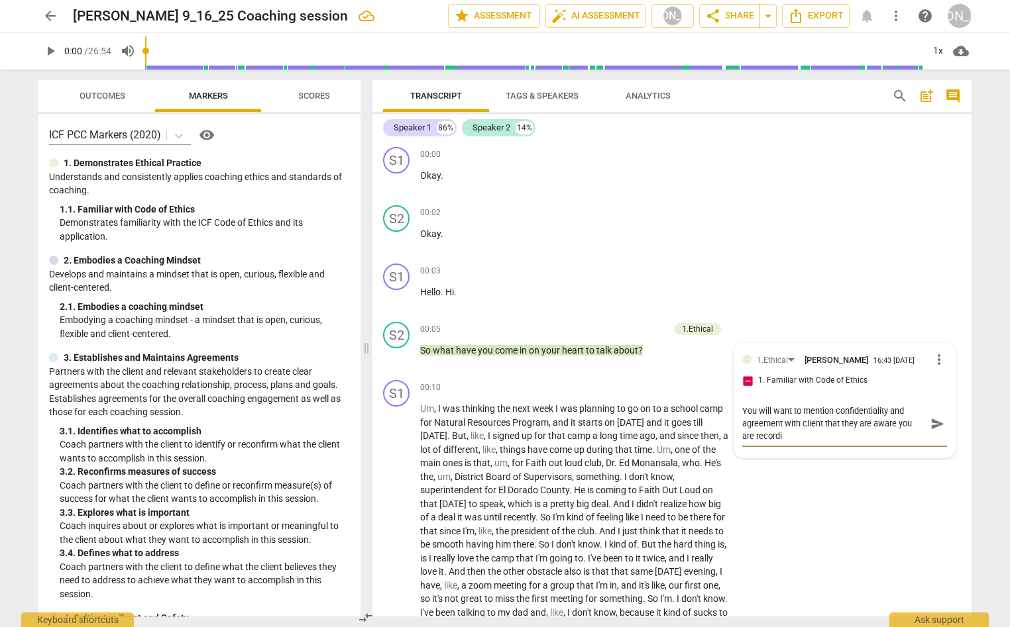
type textarea "You will want to mention confidentiality and agreement with client that they ar…"
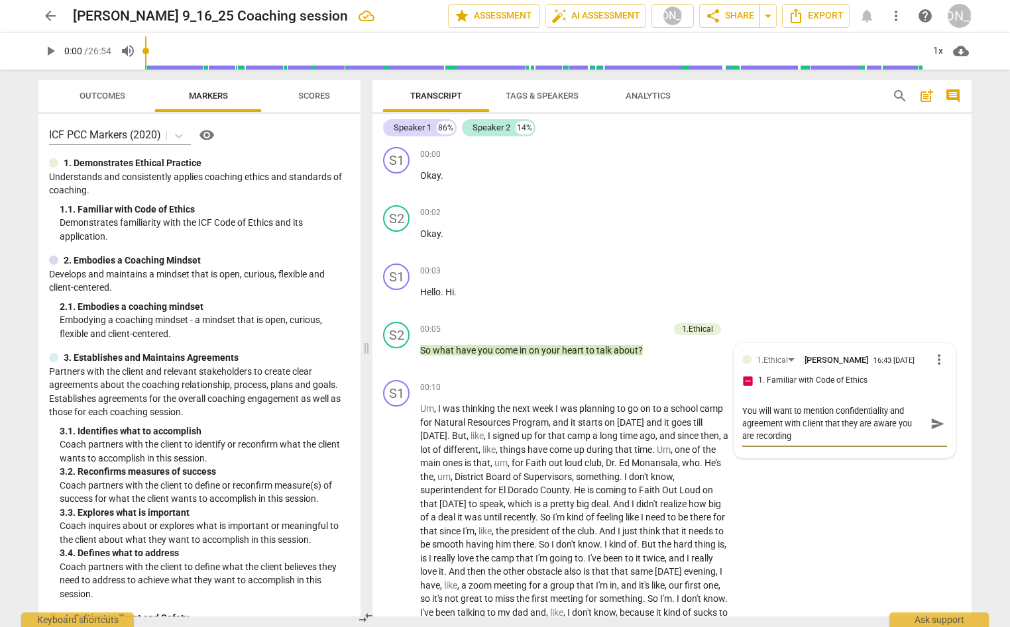
type textarea "You will want to mention confidentiality and agreement with client that they ar…"
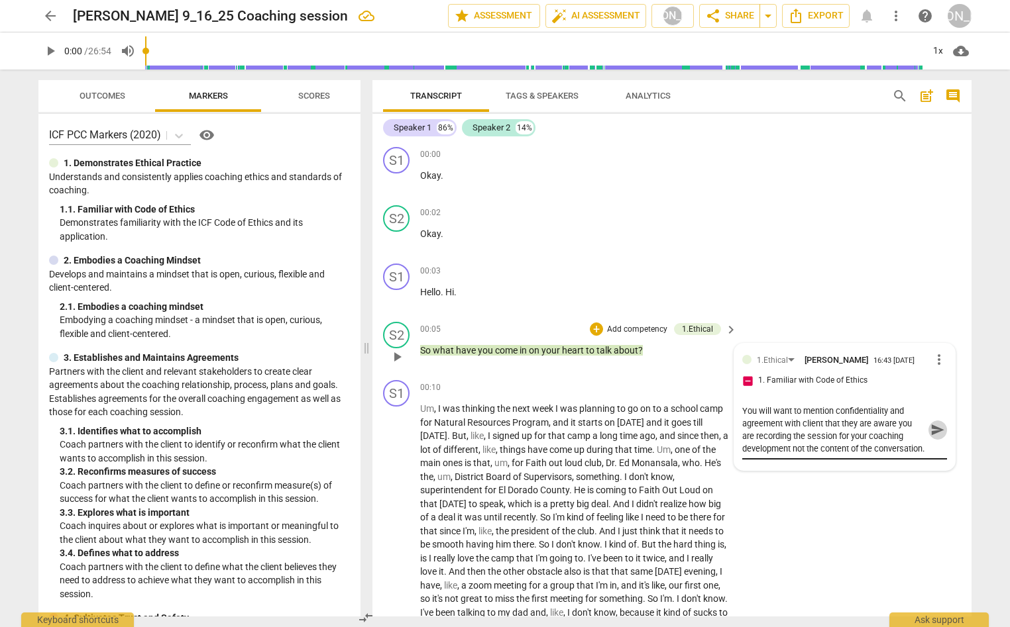
click at [930, 435] on span "send" at bounding box center [937, 430] width 15 height 15
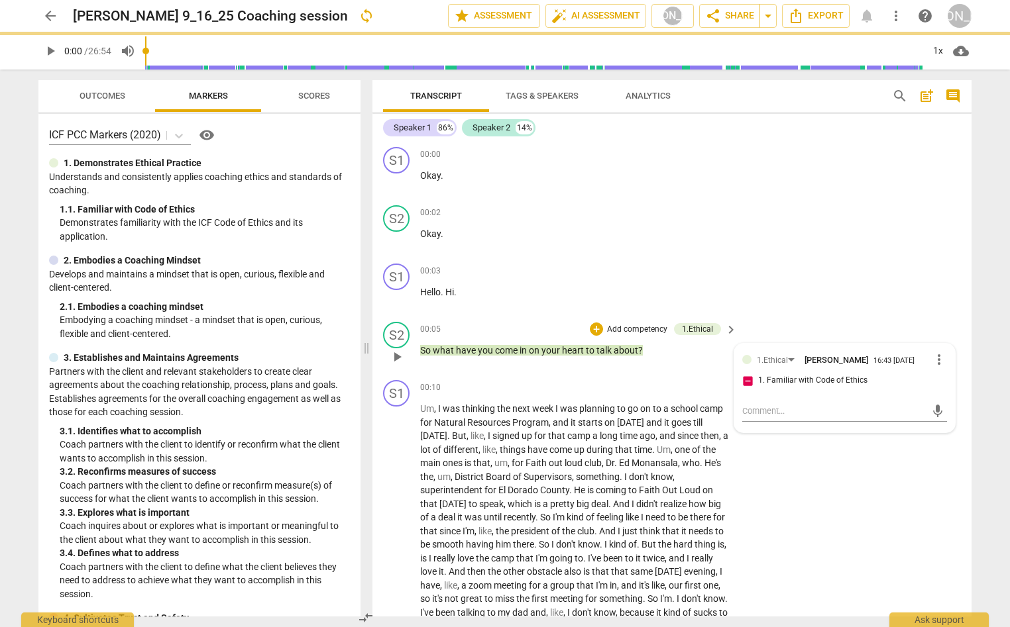
scroll to position [0, 0]
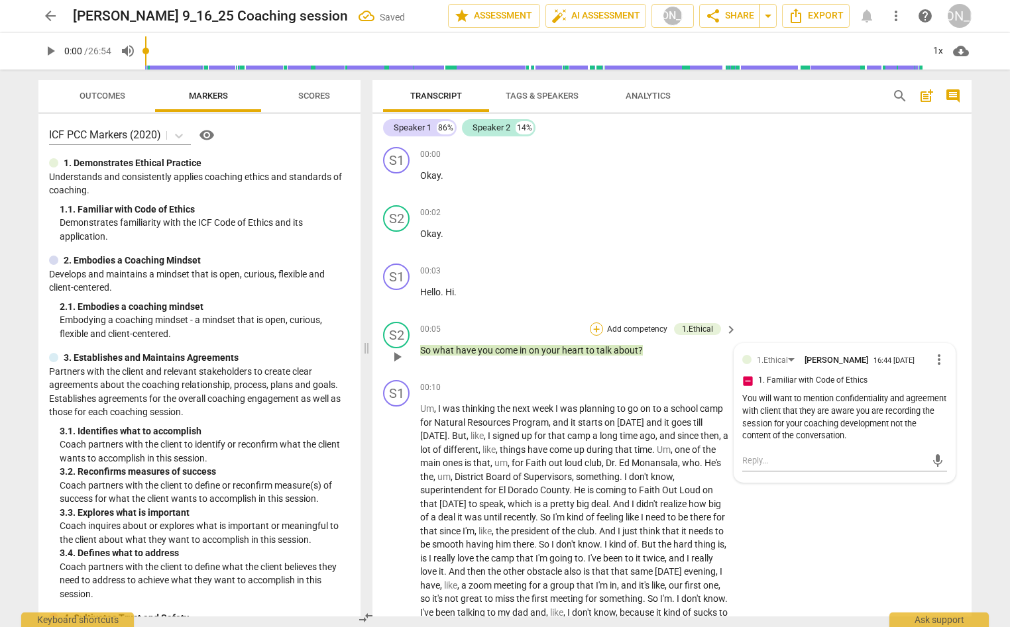
click at [593, 328] on div "+" at bounding box center [596, 329] width 13 height 13
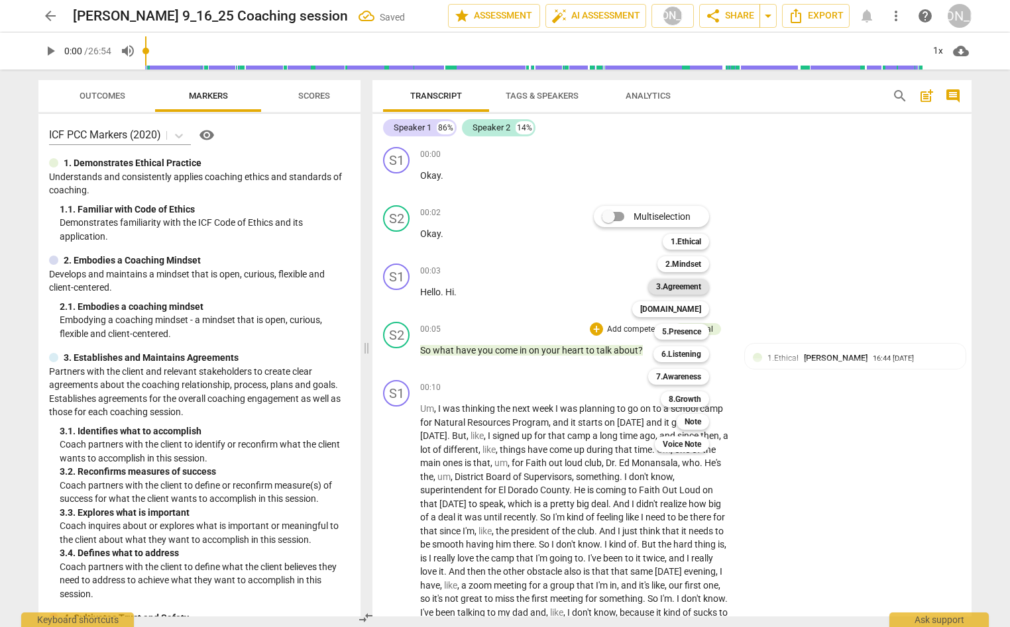
click at [684, 283] on b "3.Agreement" at bounding box center [678, 287] width 45 height 16
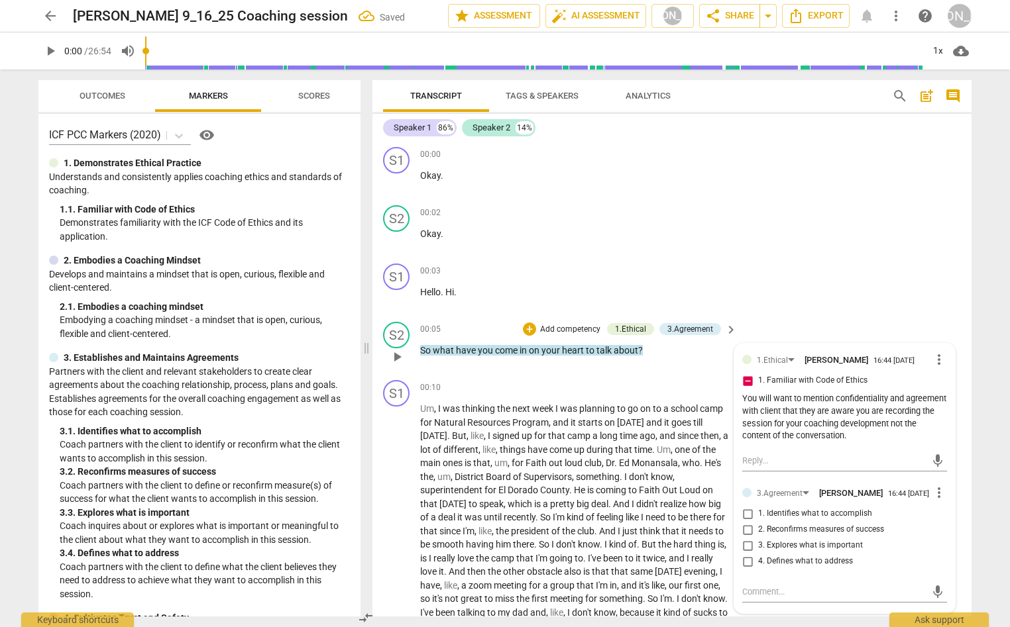
click at [747, 520] on input "1. Identifies what to accomplish" at bounding box center [747, 514] width 21 height 16
click at [757, 598] on textarea at bounding box center [834, 592] width 184 height 13
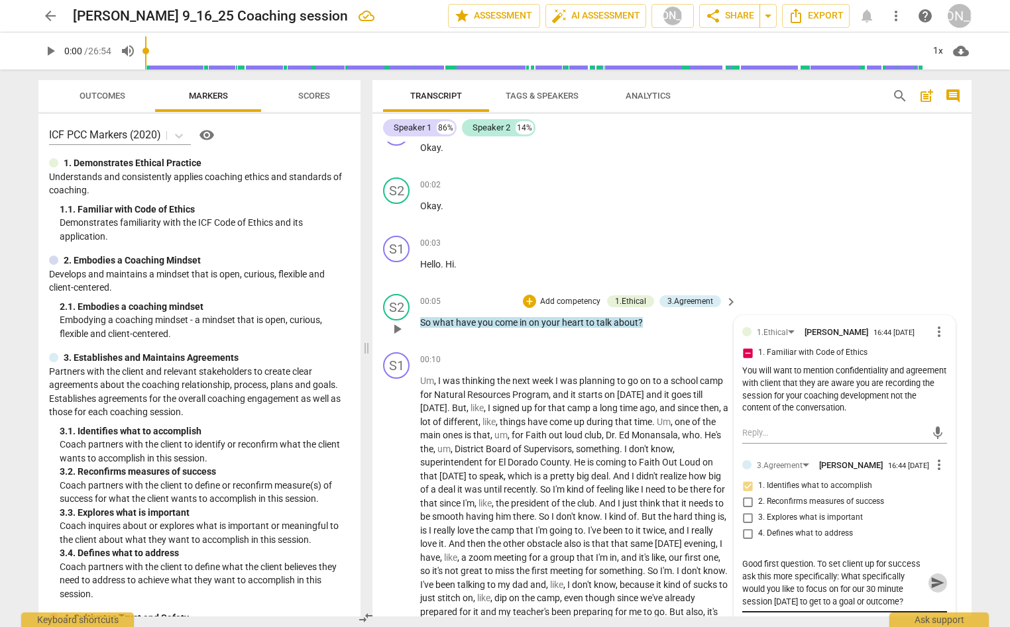
click at [932, 590] on span "send" at bounding box center [937, 583] width 15 height 15
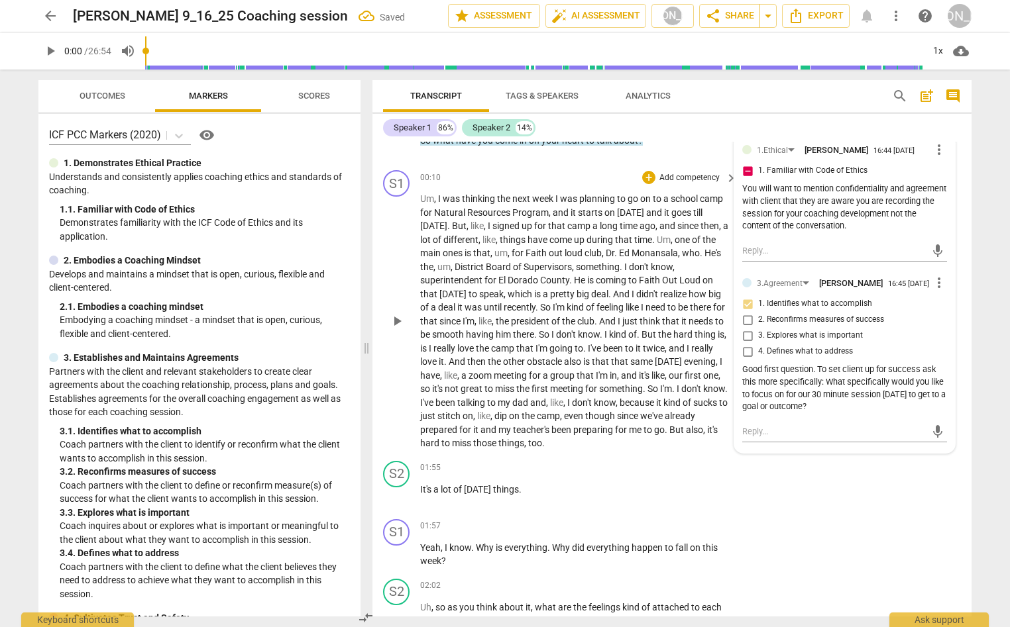
scroll to position [213, 0]
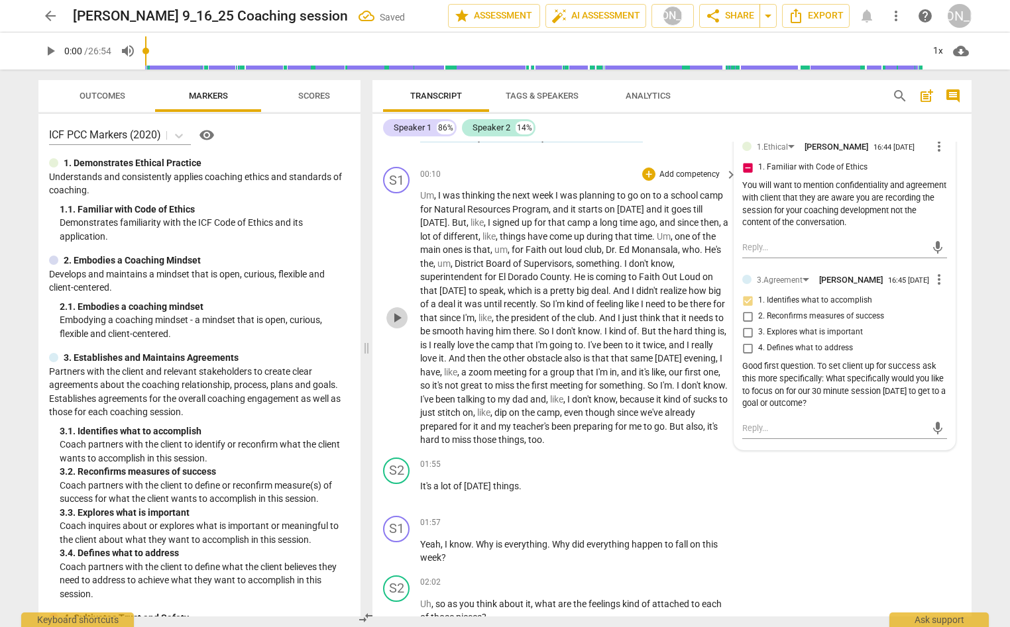
click at [394, 313] on span "play_arrow" at bounding box center [397, 318] width 16 height 16
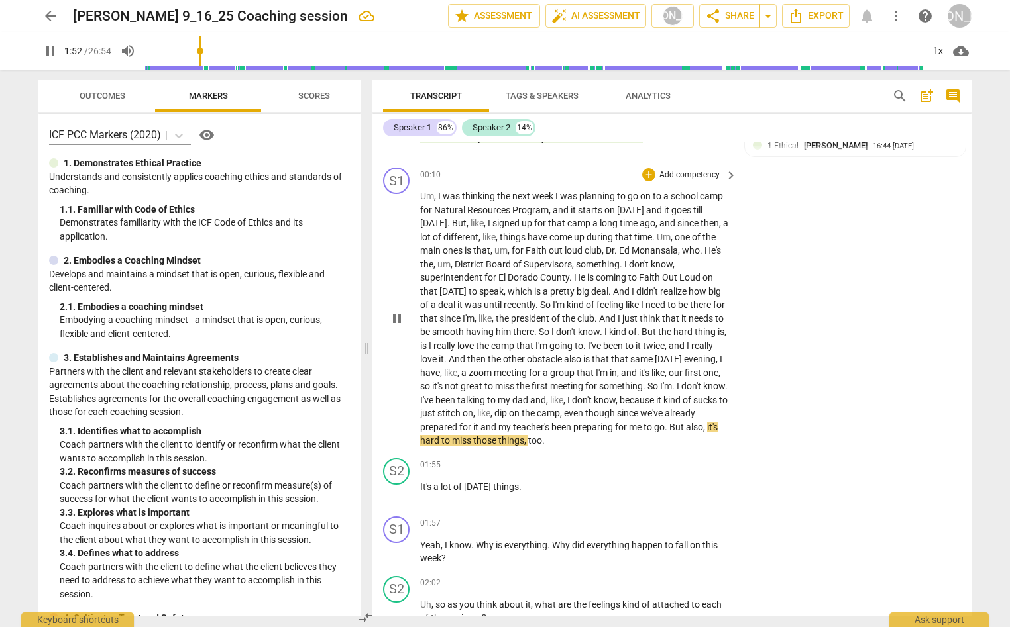
scroll to position [215, 0]
click at [648, 170] on div "+" at bounding box center [648, 172] width 13 height 13
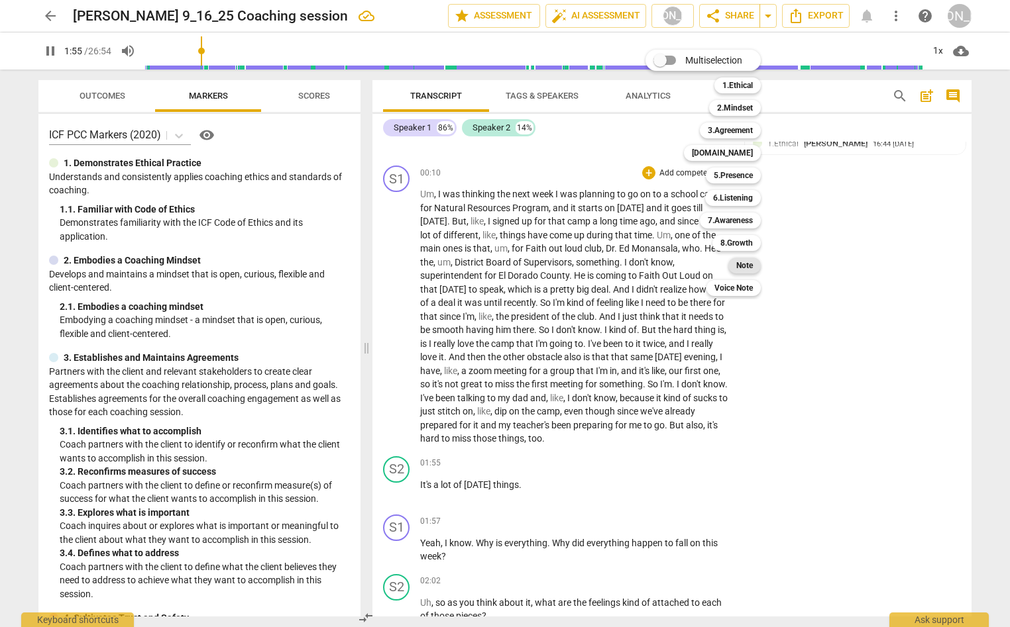
click at [755, 263] on div "Note" at bounding box center [744, 266] width 32 height 16
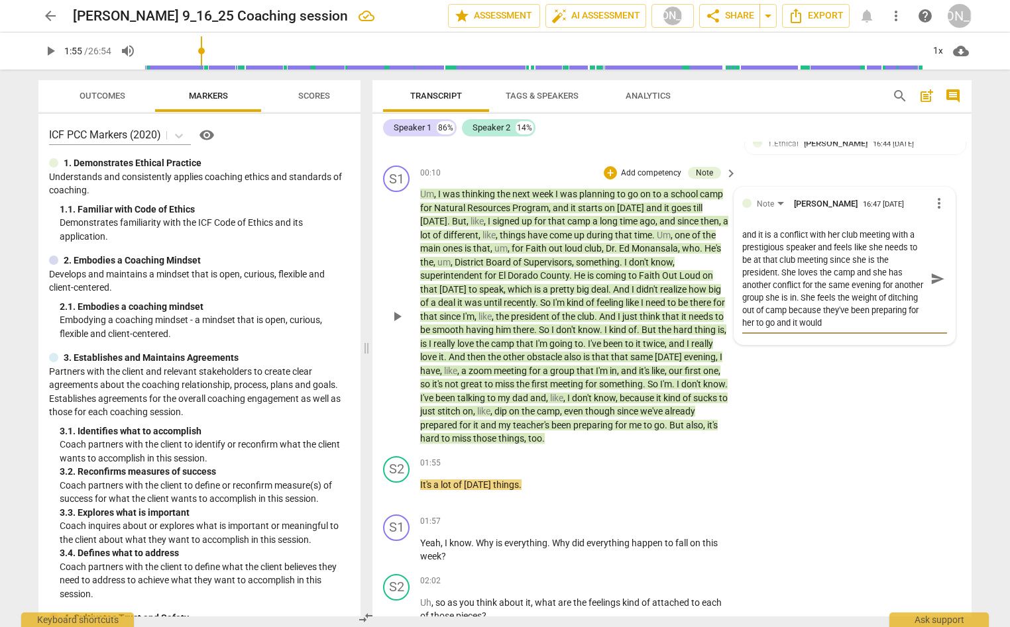
scroll to position [24, 0]
click at [395, 491] on span "play_arrow" at bounding box center [397, 492] width 16 height 16
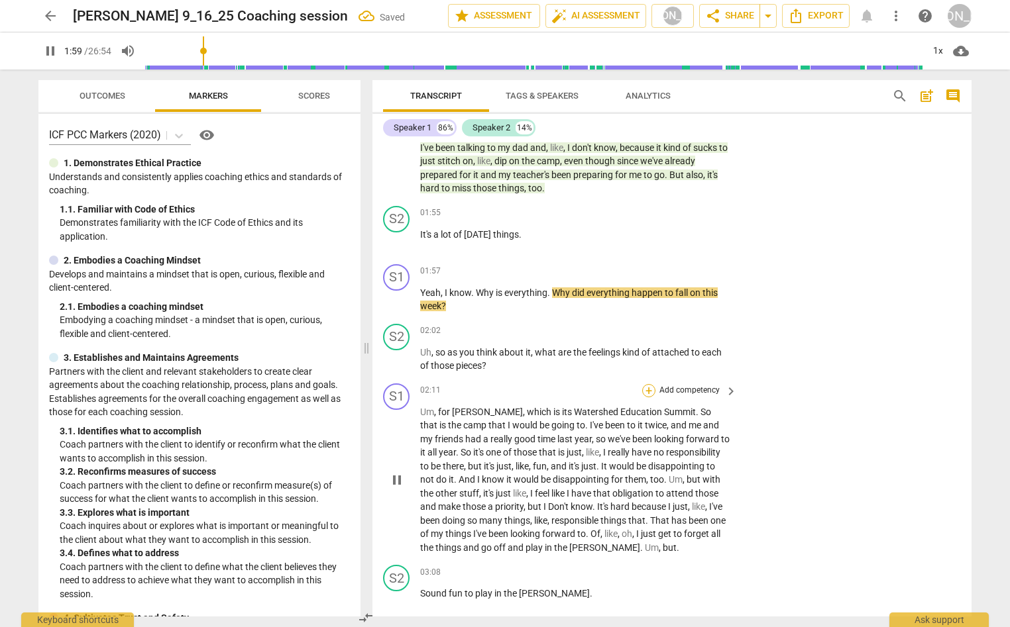
scroll to position [469, 0]
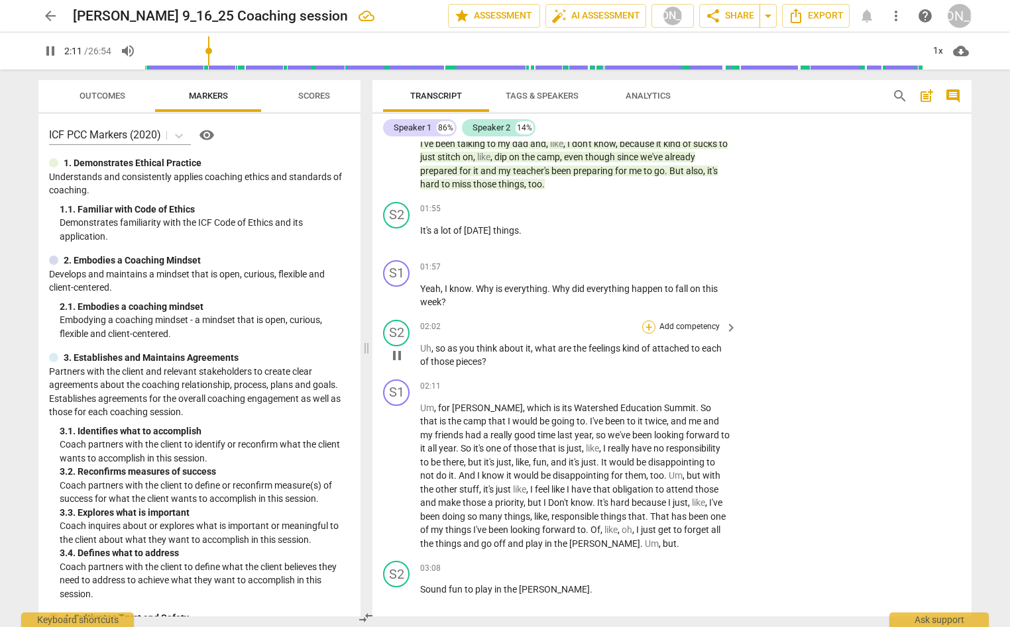
click at [647, 324] on div "+" at bounding box center [648, 327] width 13 height 13
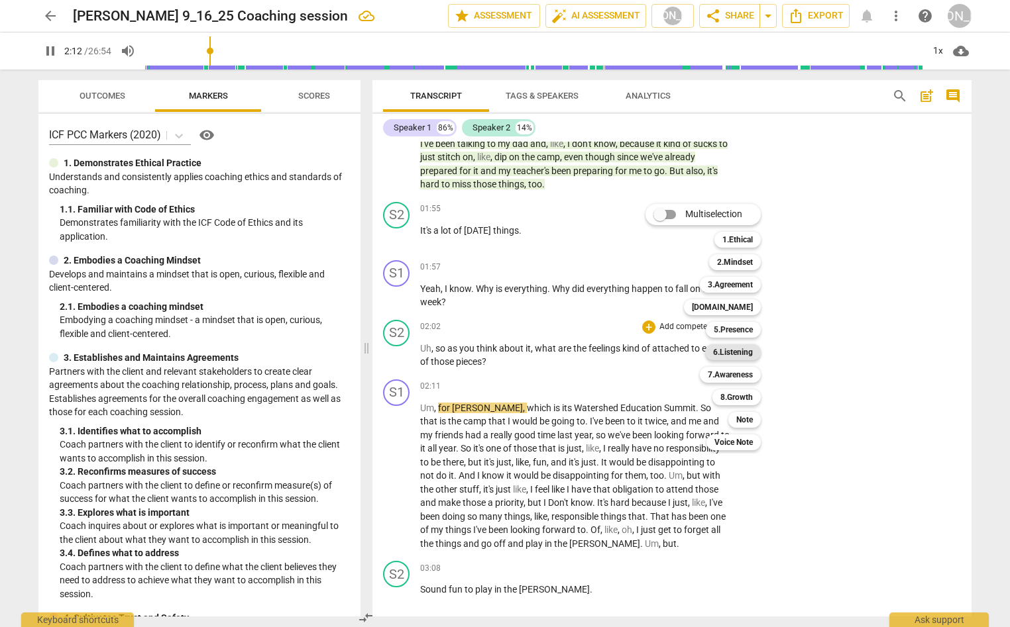
click at [742, 346] on b "6.Listening" at bounding box center [733, 352] width 40 height 16
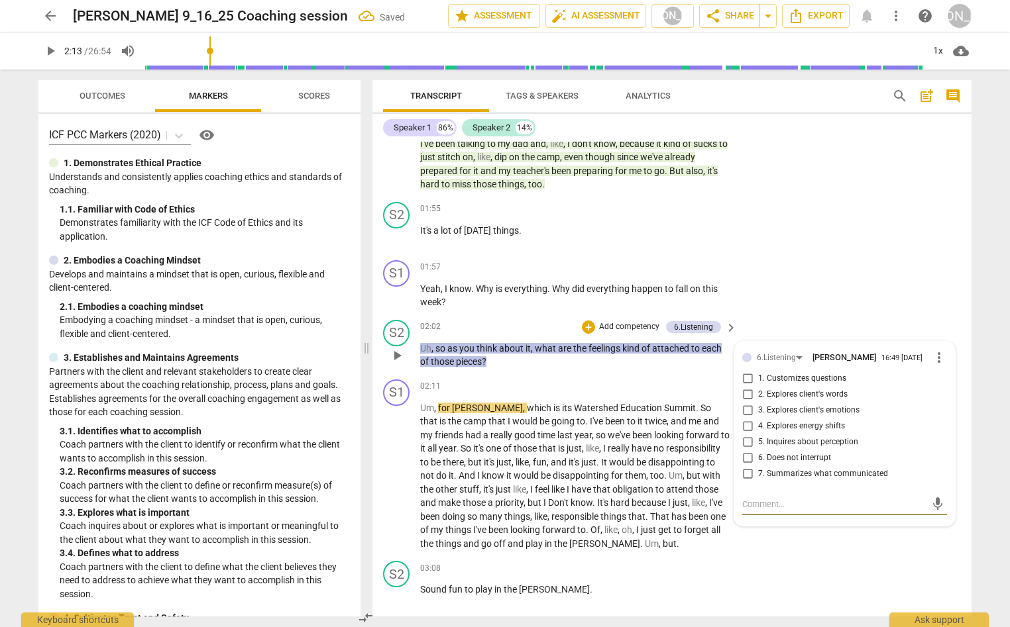
click at [744, 413] on input "3. Explores client's emotions" at bounding box center [747, 411] width 21 height 16
click at [602, 322] on p "Add competency" at bounding box center [629, 327] width 63 height 12
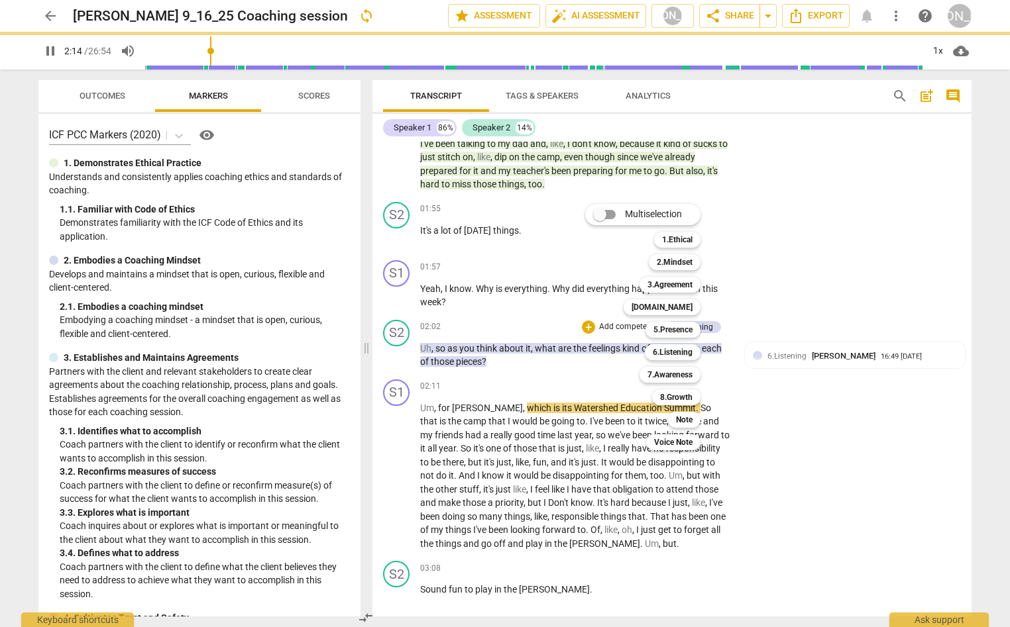
click at [686, 417] on b "Note" at bounding box center [684, 420] width 17 height 16
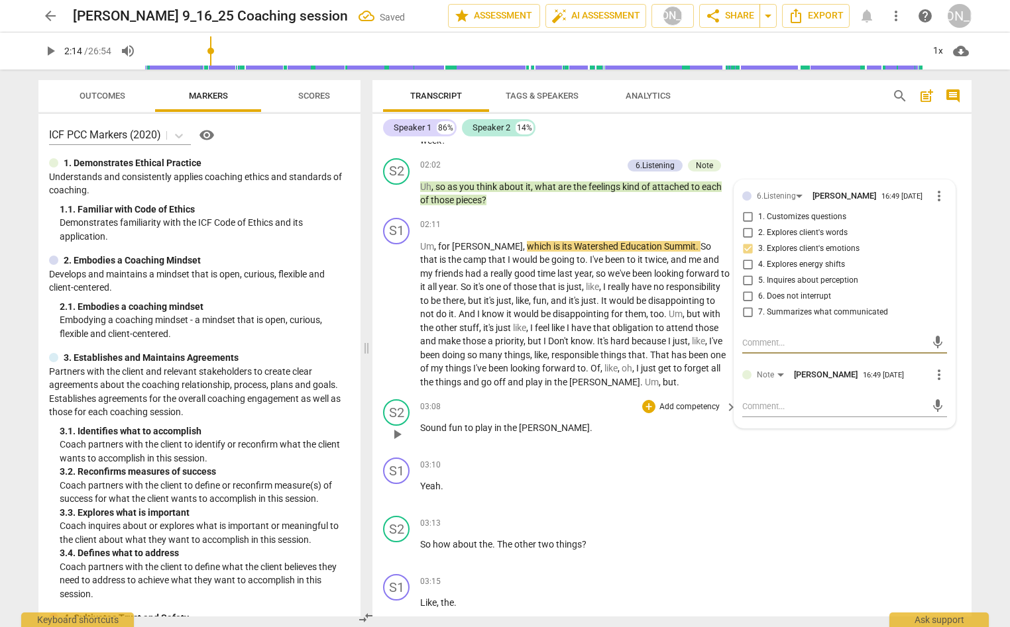
scroll to position [673, 0]
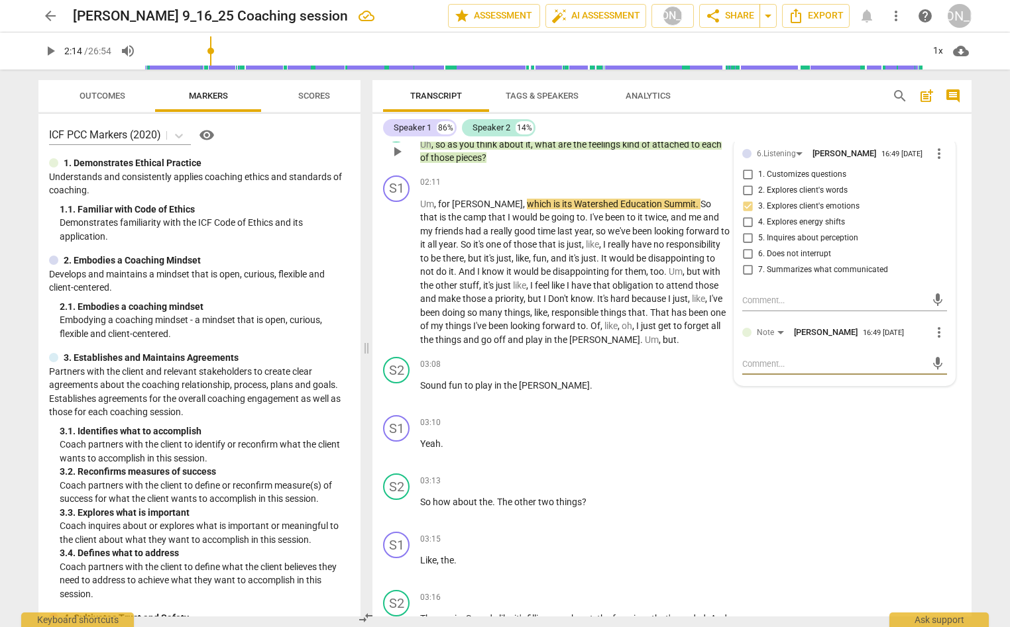
click at [753, 369] on textarea at bounding box center [834, 364] width 184 height 13
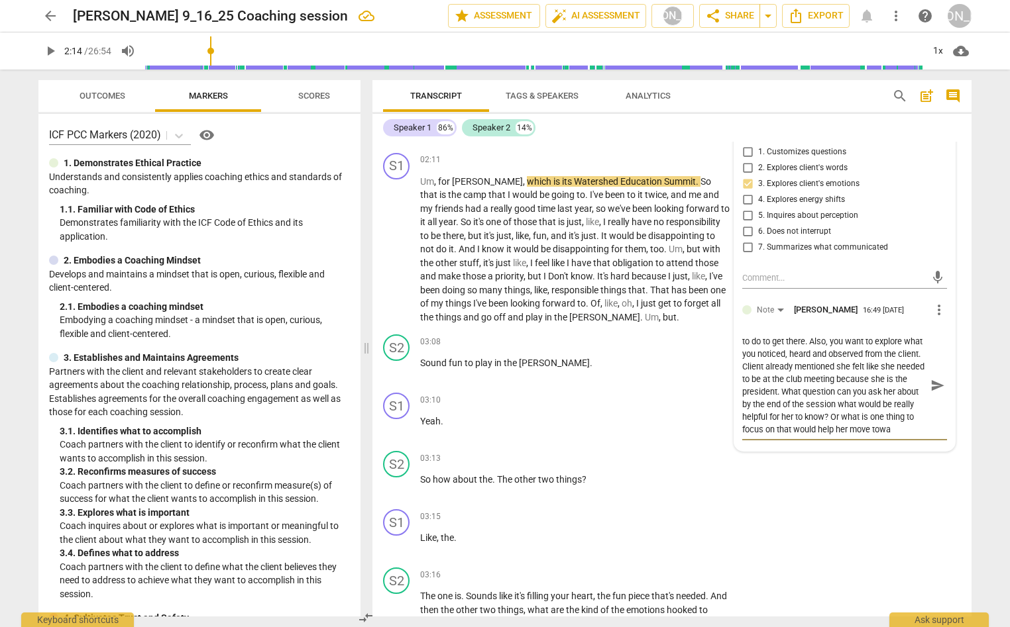
scroll to position [99, 0]
click at [931, 389] on span "send" at bounding box center [937, 385] width 15 height 15
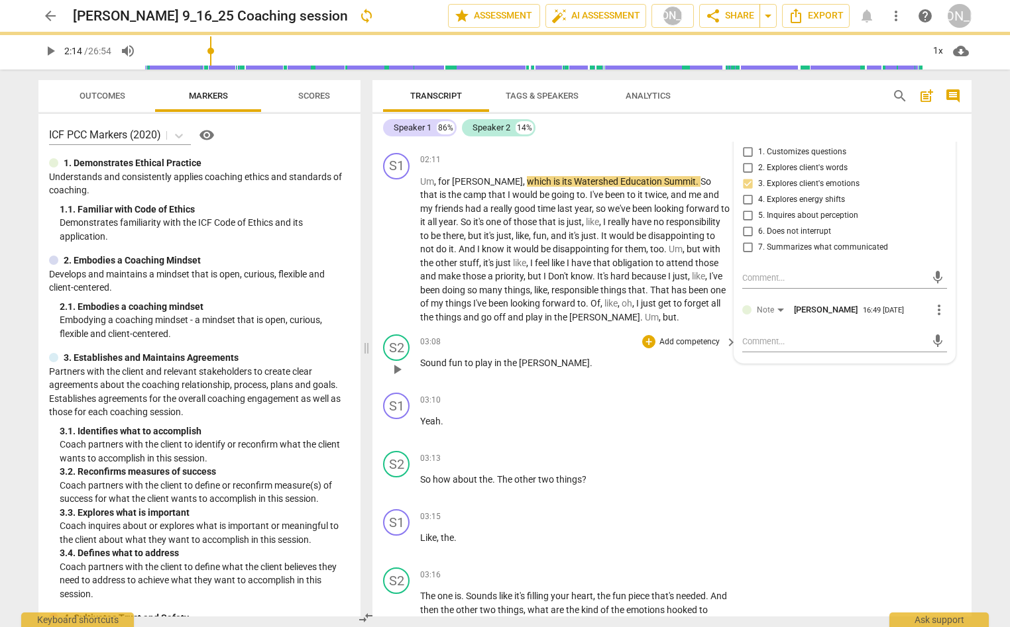
scroll to position [0, 0]
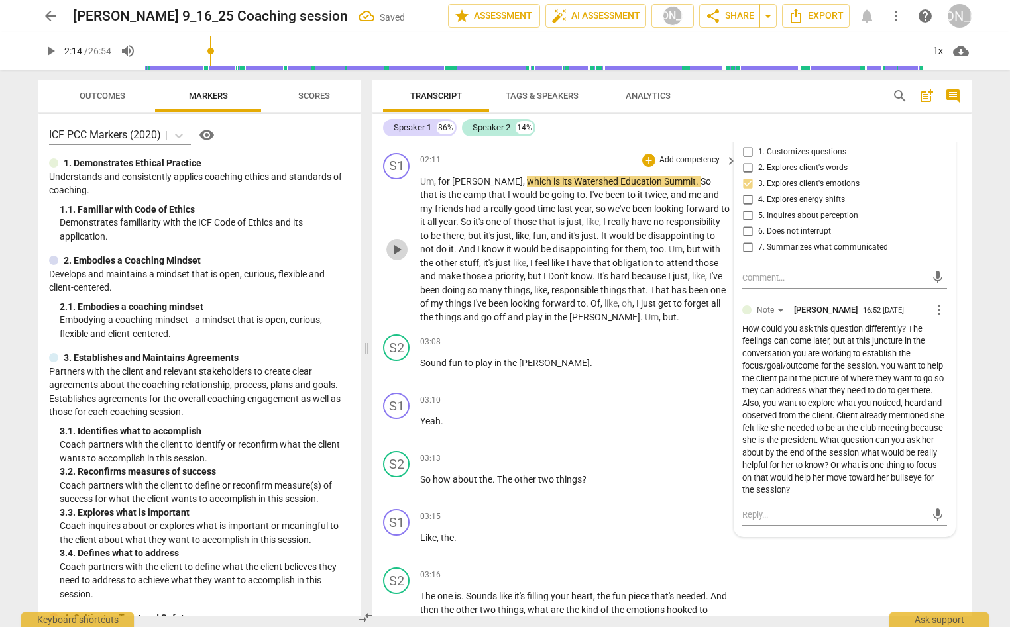
click at [394, 246] on span "play_arrow" at bounding box center [397, 250] width 16 height 16
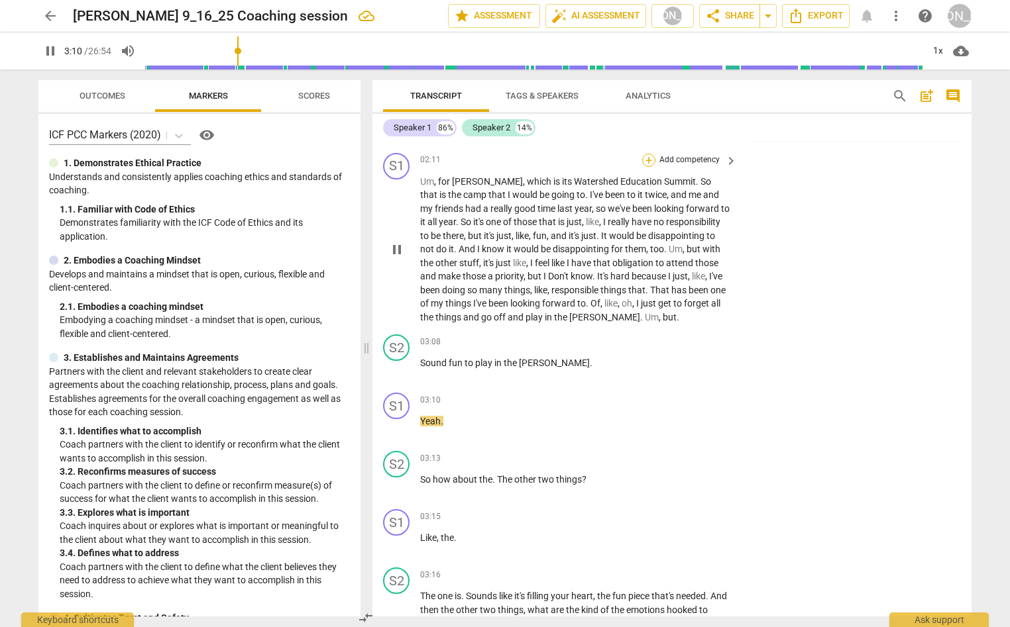
click at [645, 158] on div "+" at bounding box center [648, 160] width 13 height 13
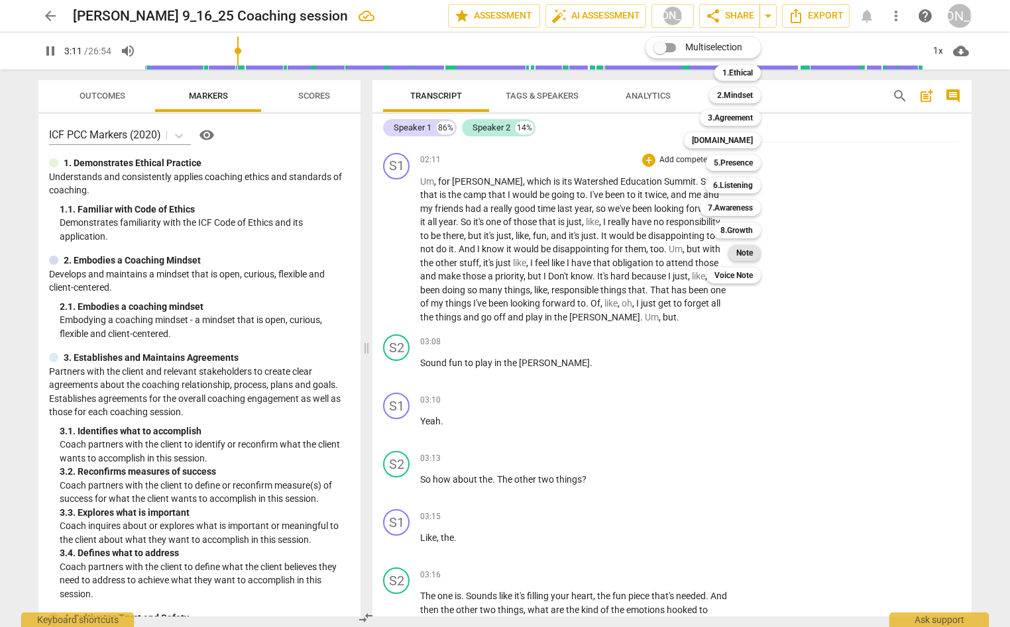
click at [751, 248] on b "Note" at bounding box center [744, 253] width 17 height 16
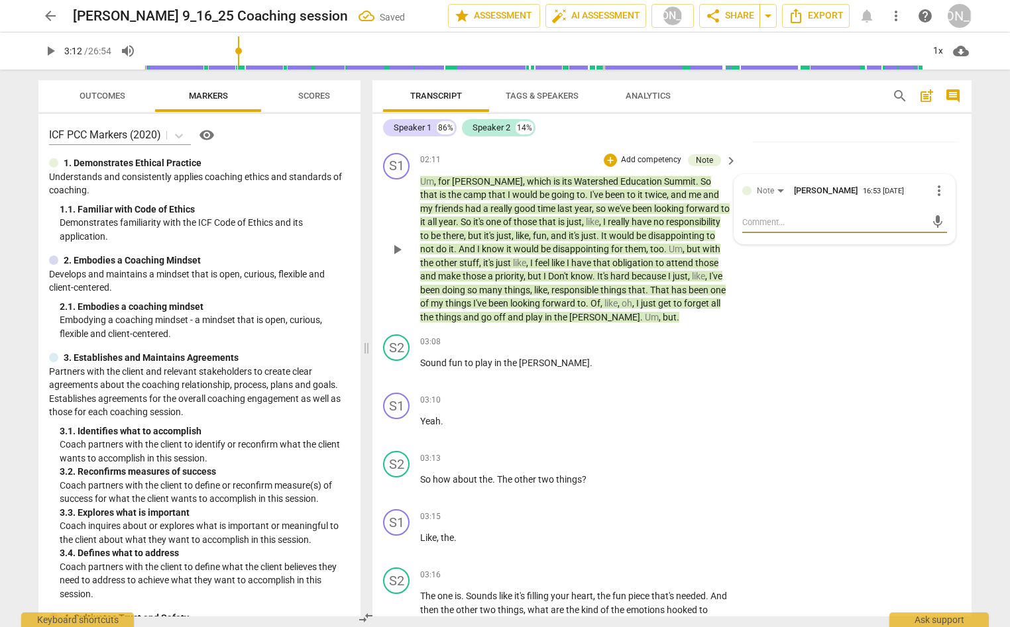
drag, startPoint x: 765, startPoint y: 220, endPoint x: 817, endPoint y: 224, distance: 51.8
click at [766, 221] on textarea at bounding box center [834, 222] width 184 height 13
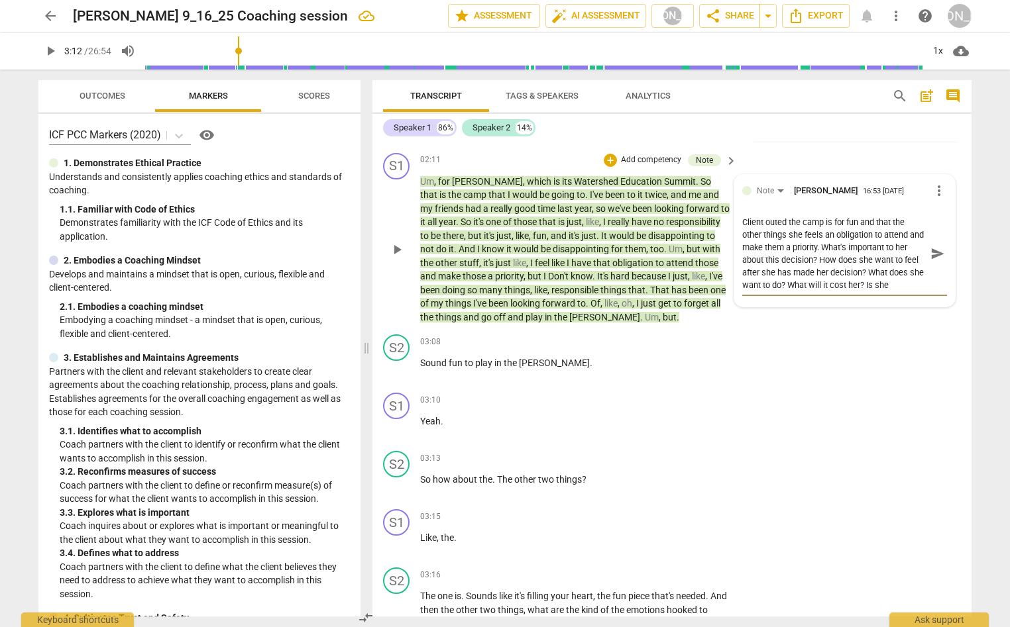
scroll to position [11, 0]
click at [931, 252] on span "send" at bounding box center [937, 253] width 15 height 15
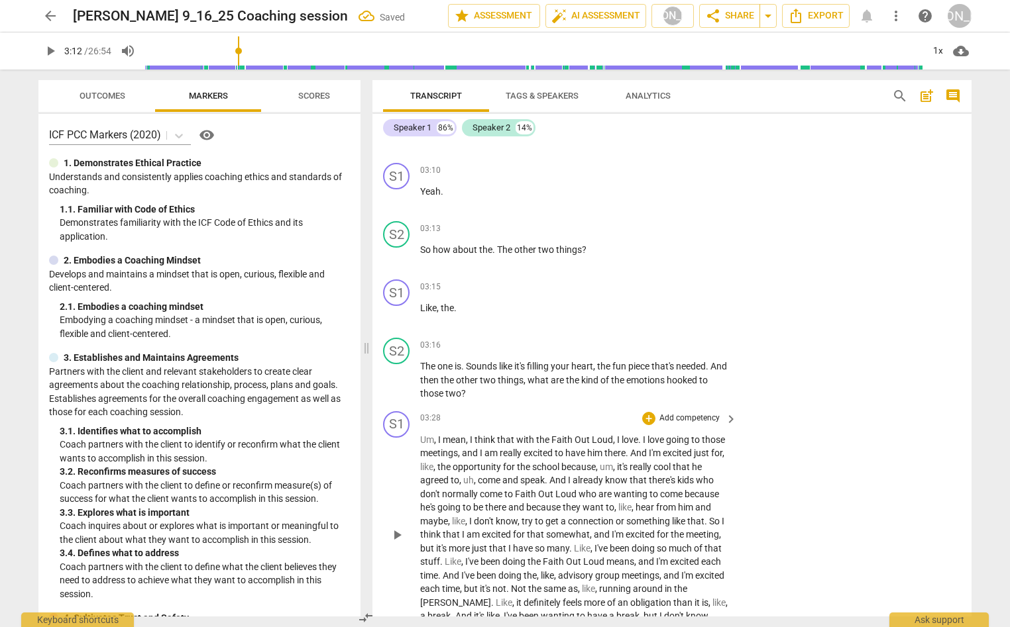
scroll to position [927, 0]
click at [395, 309] on span "play_arrow" at bounding box center [397, 313] width 16 height 16
click at [645, 337] on div "+" at bounding box center [648, 343] width 13 height 13
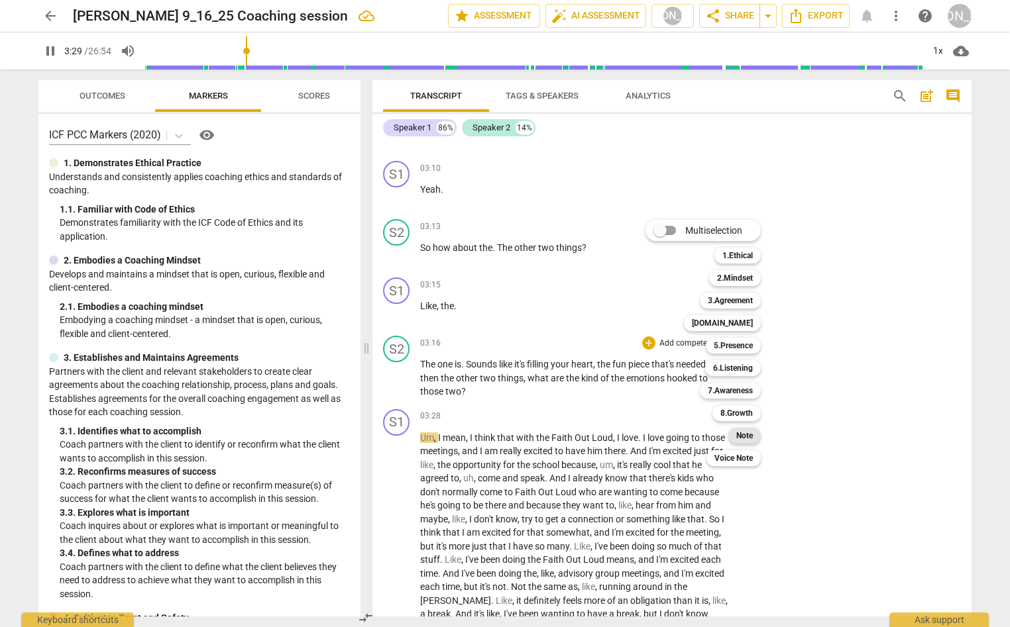
click at [748, 435] on b "Note" at bounding box center [744, 436] width 17 height 16
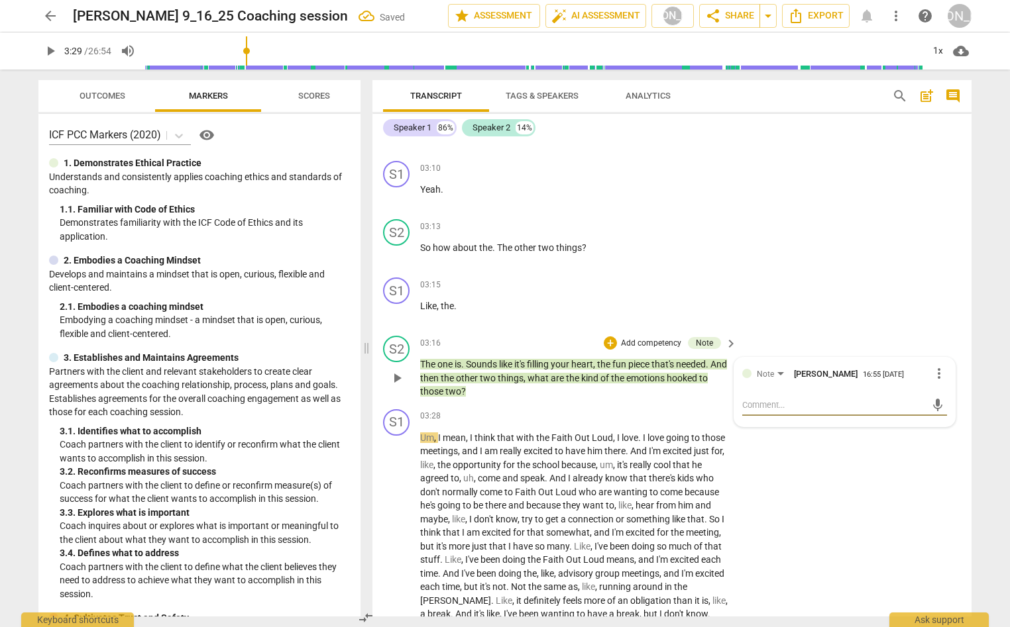
click at [783, 407] on textarea at bounding box center [834, 405] width 184 height 13
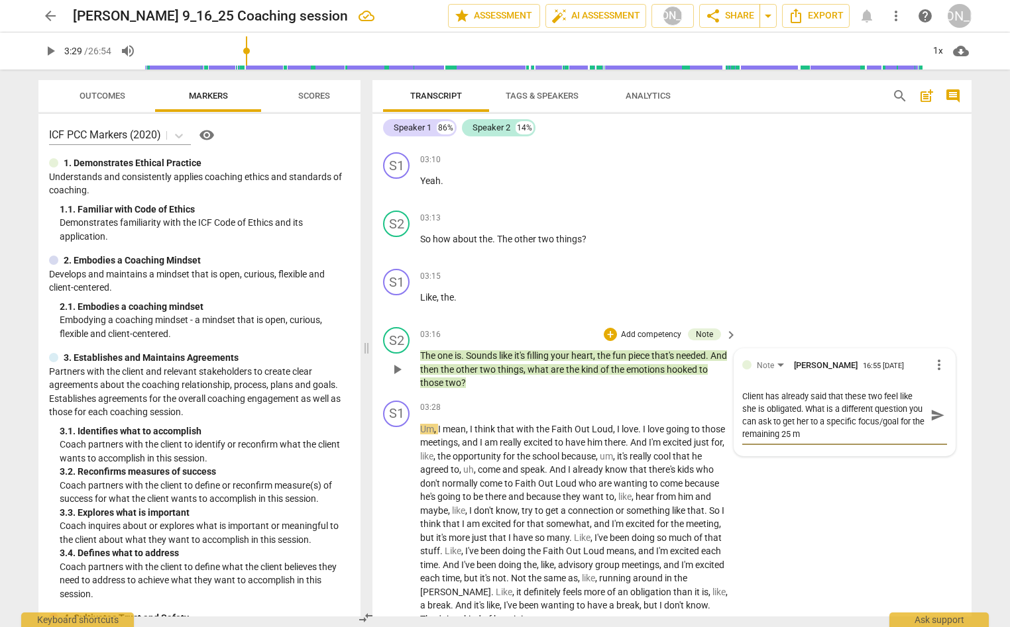
scroll to position [0, 0]
click at [933, 417] on span "send" at bounding box center [937, 415] width 15 height 15
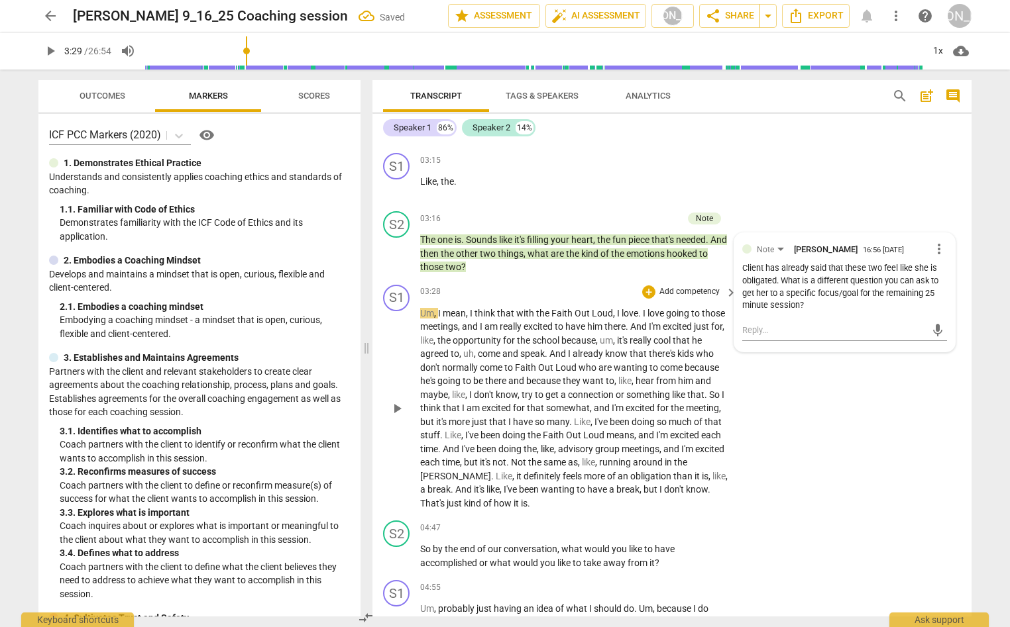
scroll to position [1053, 0]
drag, startPoint x: 389, startPoint y: 405, endPoint x: 494, endPoint y: 360, distance: 114.6
click at [391, 404] on span "play_arrow" at bounding box center [397, 408] width 16 height 16
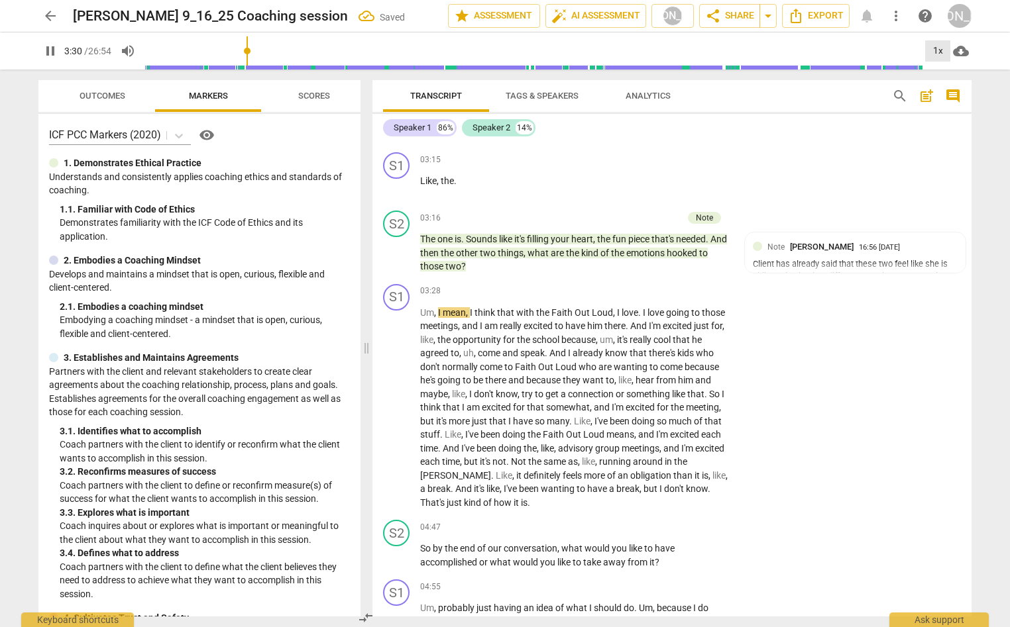
click at [935, 46] on div "1x" at bounding box center [937, 50] width 25 height 21
click at [945, 122] on li "1.5x" at bounding box center [947, 127] width 44 height 25
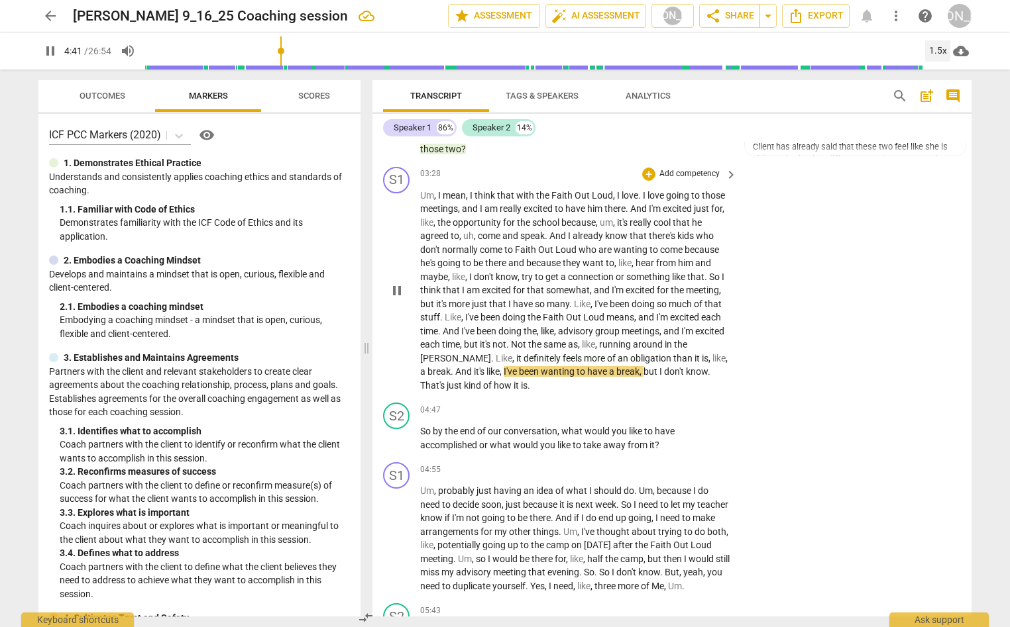
scroll to position [1154, 0]
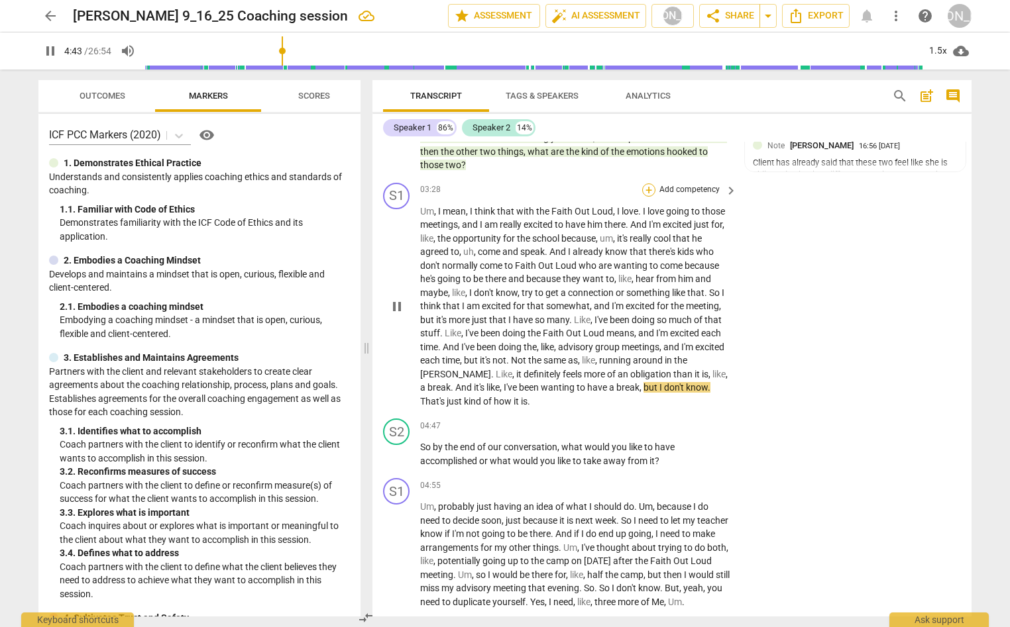
click at [645, 187] on div "+" at bounding box center [648, 190] width 13 height 13
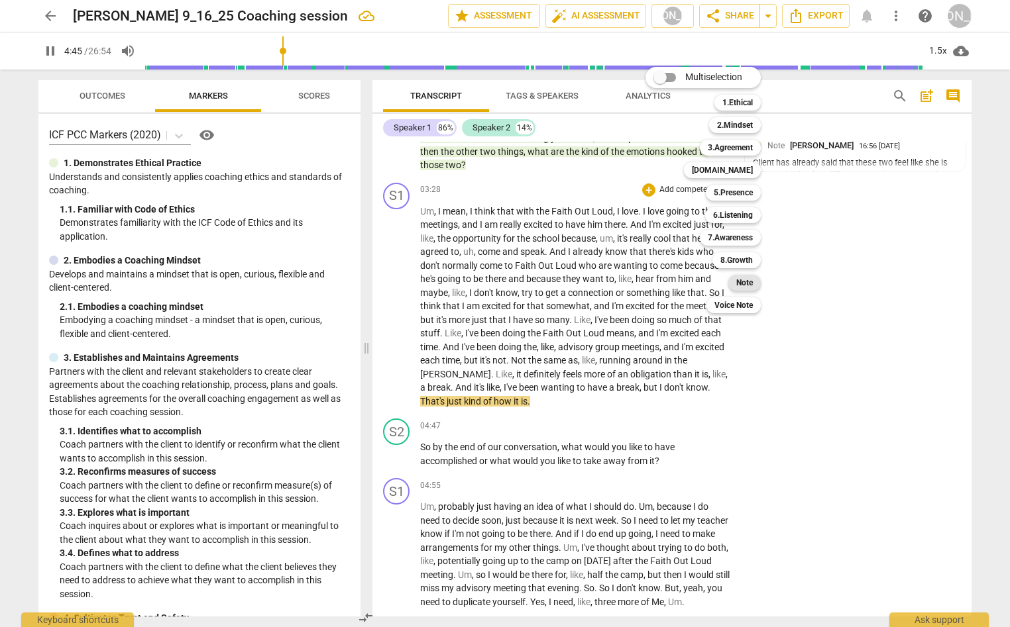
click at [749, 280] on b "Note" at bounding box center [744, 283] width 17 height 16
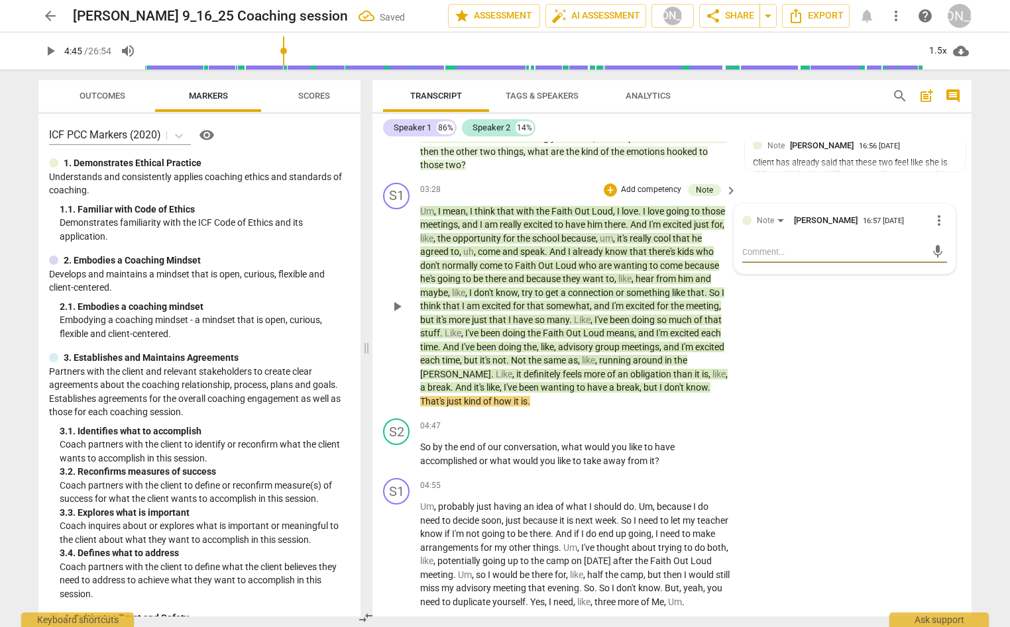
click at [781, 250] on textarea at bounding box center [834, 252] width 184 height 13
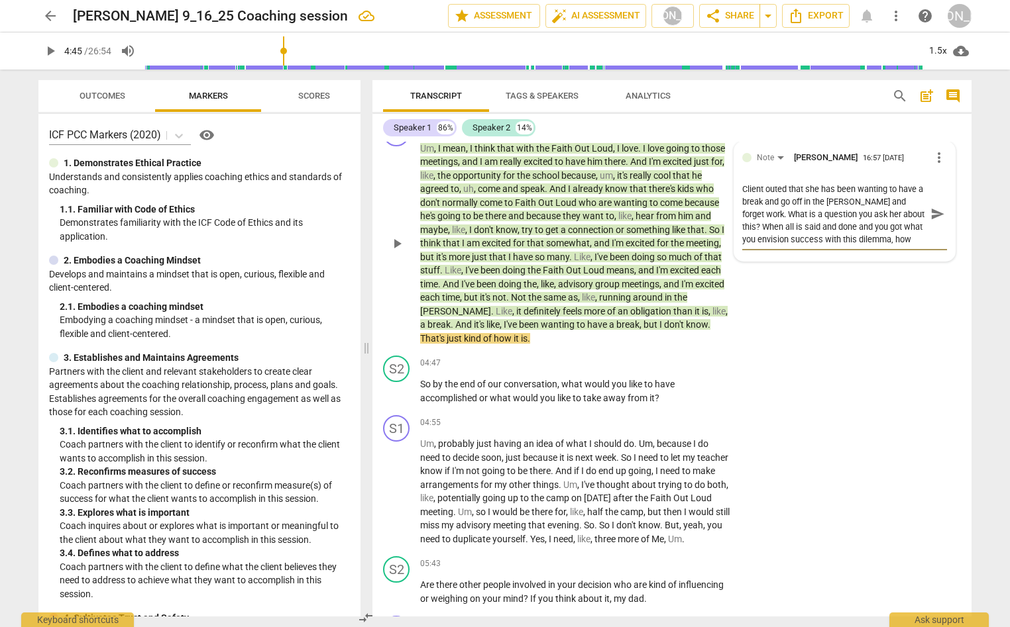
scroll to position [11, 0]
drag, startPoint x: 810, startPoint y: 230, endPoint x: 898, endPoint y: 247, distance: 89.8
click at [772, 229] on textarea "Client outed that she has been wanting to have a break and go off in the [PERSO…" at bounding box center [834, 214] width 184 height 63
click at [791, 242] on textarea "Client outed that she has been wanting to have a break and go off in the [PERSO…" at bounding box center [834, 214] width 184 height 63
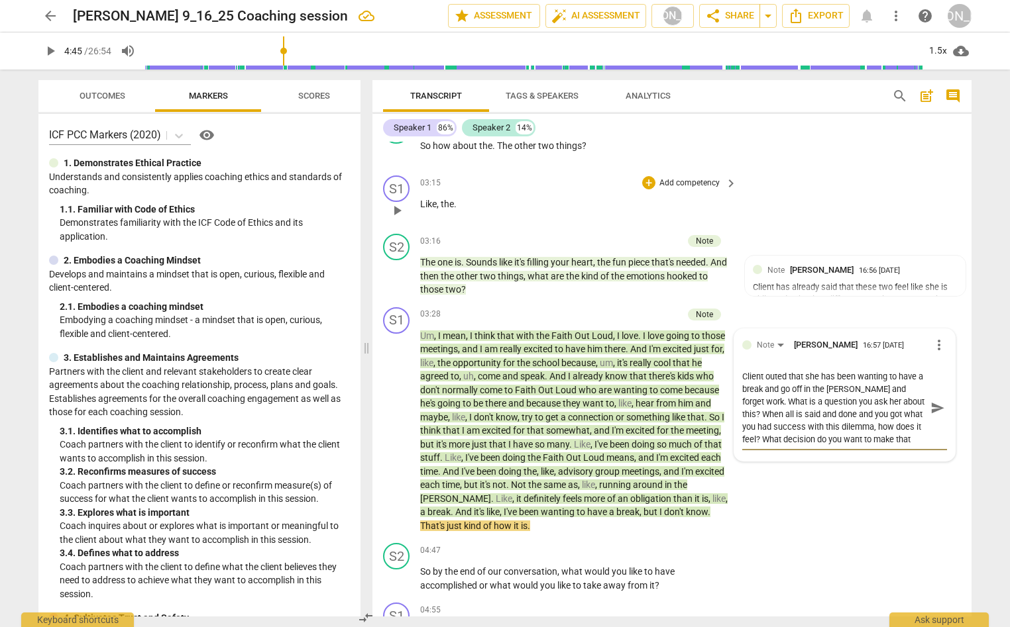
scroll to position [1030, 0]
click at [765, 401] on textarea "Client outed that she has been wanting to have a break and go off in the [PERSO…" at bounding box center [834, 408] width 184 height 76
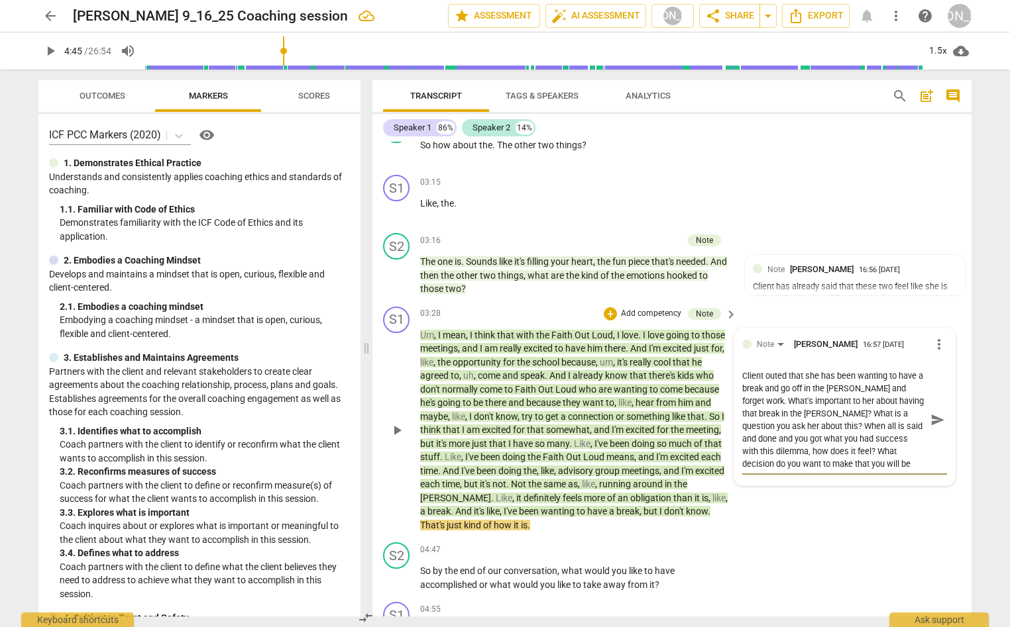
drag, startPoint x: 834, startPoint y: 414, endPoint x: 827, endPoint y: 422, distance: 10.8
click at [826, 423] on textarea "Client outed that she has been wanting to have a break and go off in the [PERSO…" at bounding box center [834, 420] width 184 height 101
drag, startPoint x: 820, startPoint y: 413, endPoint x: 843, endPoint y: 437, distance: 33.3
click at [843, 437] on textarea "Client outed that she has been wanting to have a break and go off in the [PERSO…" at bounding box center [834, 414] width 184 height 88
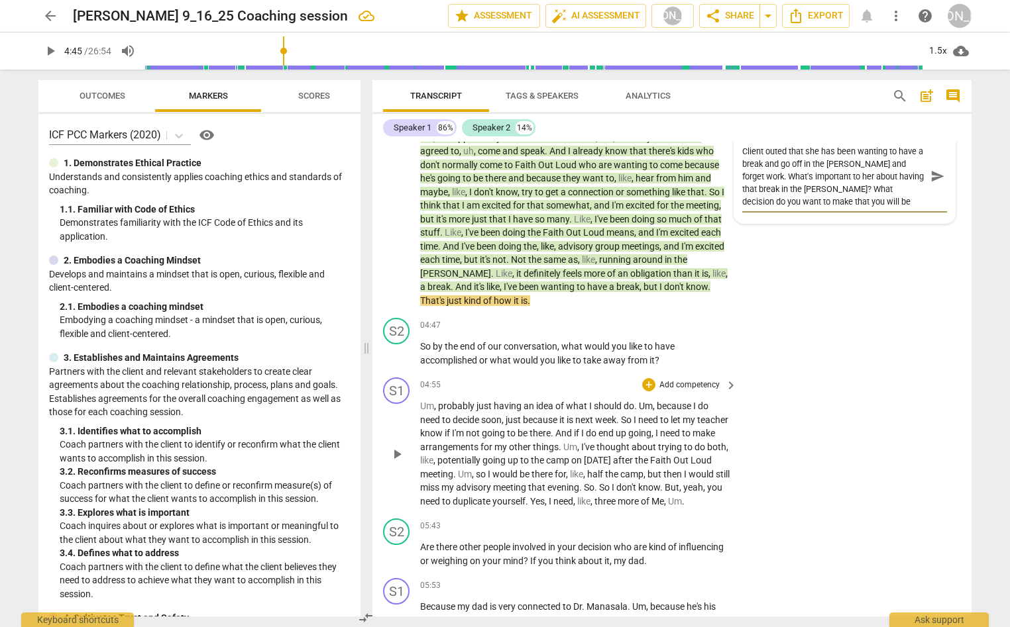
scroll to position [1263, 0]
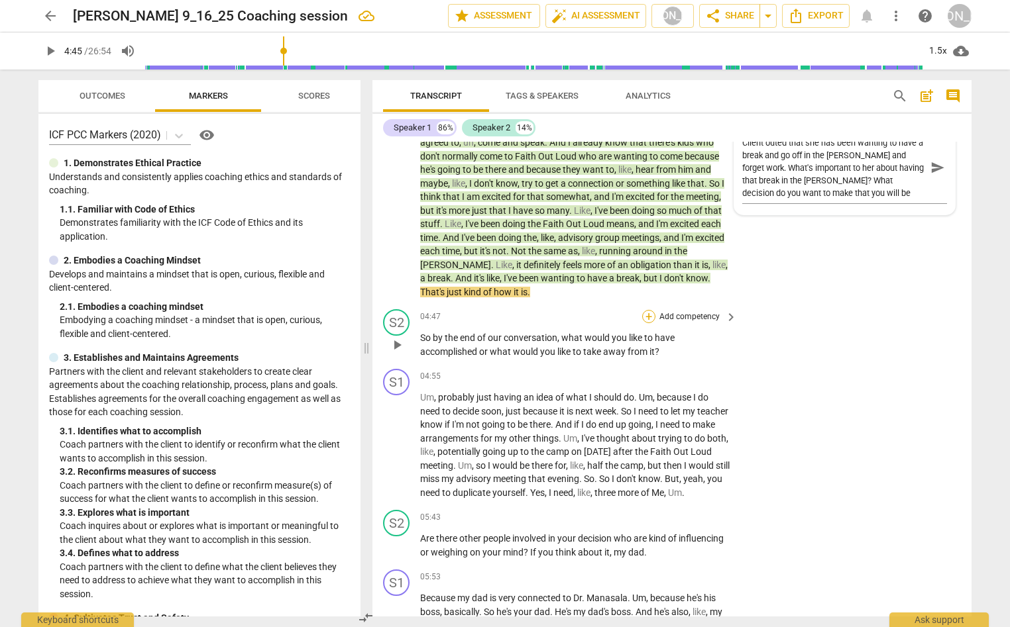
click at [647, 314] on div "+" at bounding box center [648, 316] width 13 height 13
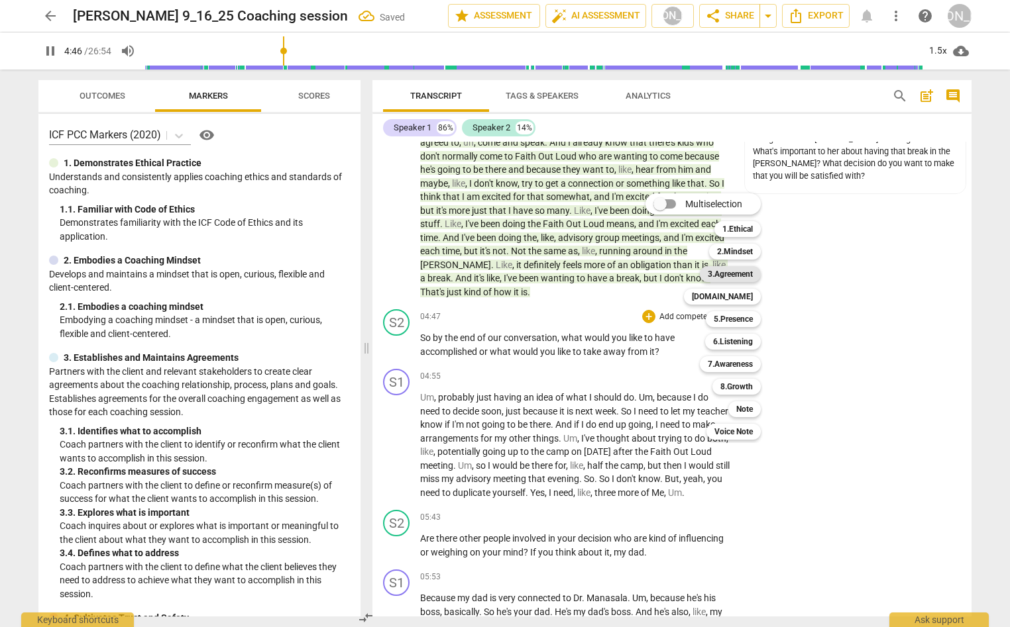
click at [746, 270] on b "3.Agreement" at bounding box center [730, 274] width 45 height 16
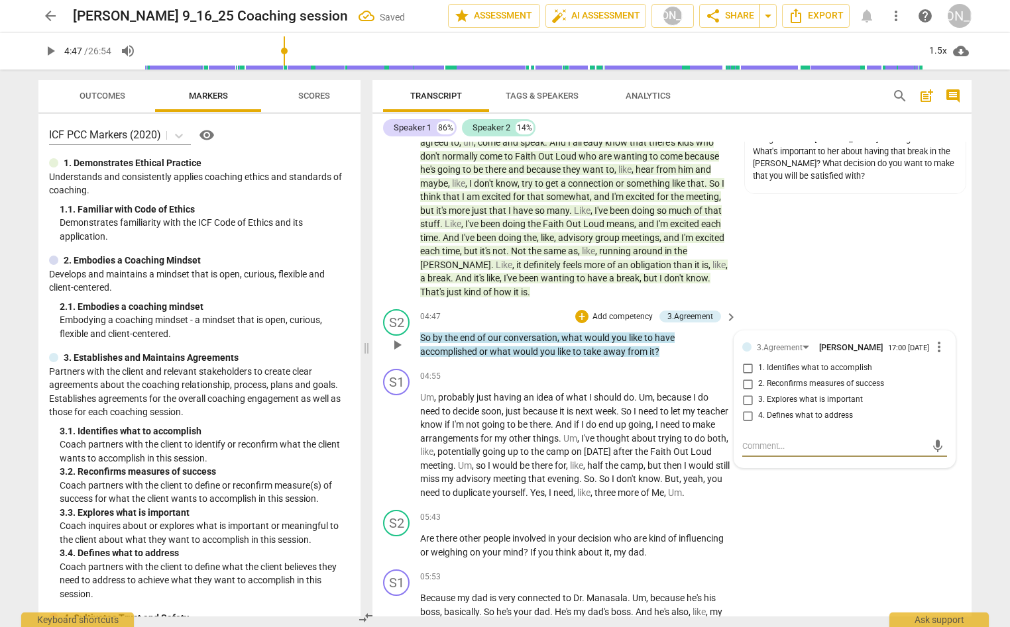
click at [745, 372] on input "1. Identifies what to accomplish" at bounding box center [747, 368] width 21 height 16
click at [765, 446] on textarea at bounding box center [834, 446] width 184 height 13
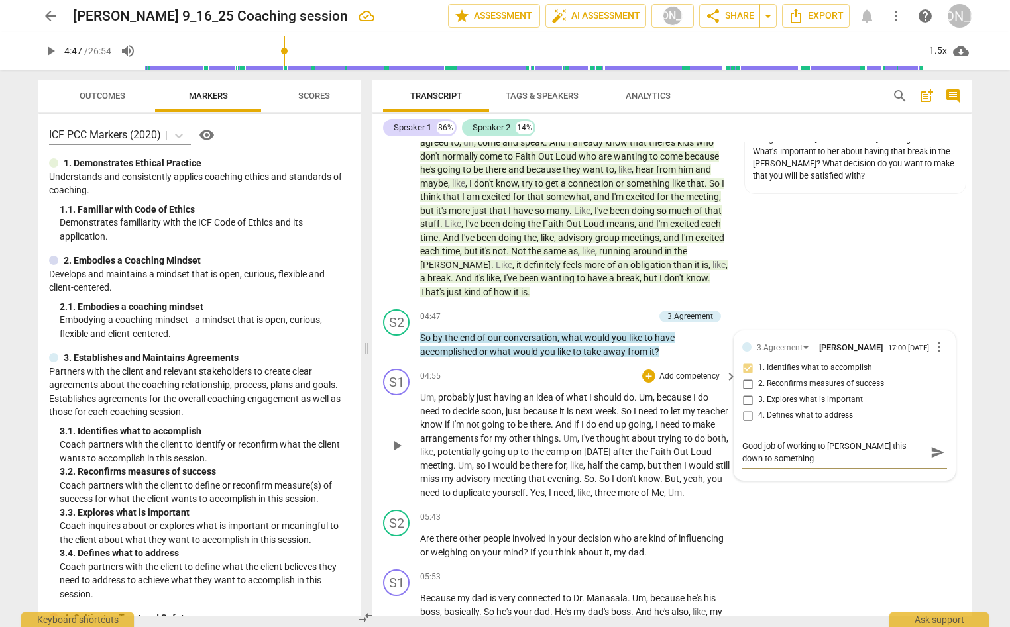
scroll to position [0, 0]
click at [931, 451] on span "send" at bounding box center [937, 452] width 15 height 15
click at [395, 448] on span "play_arrow" at bounding box center [397, 446] width 16 height 16
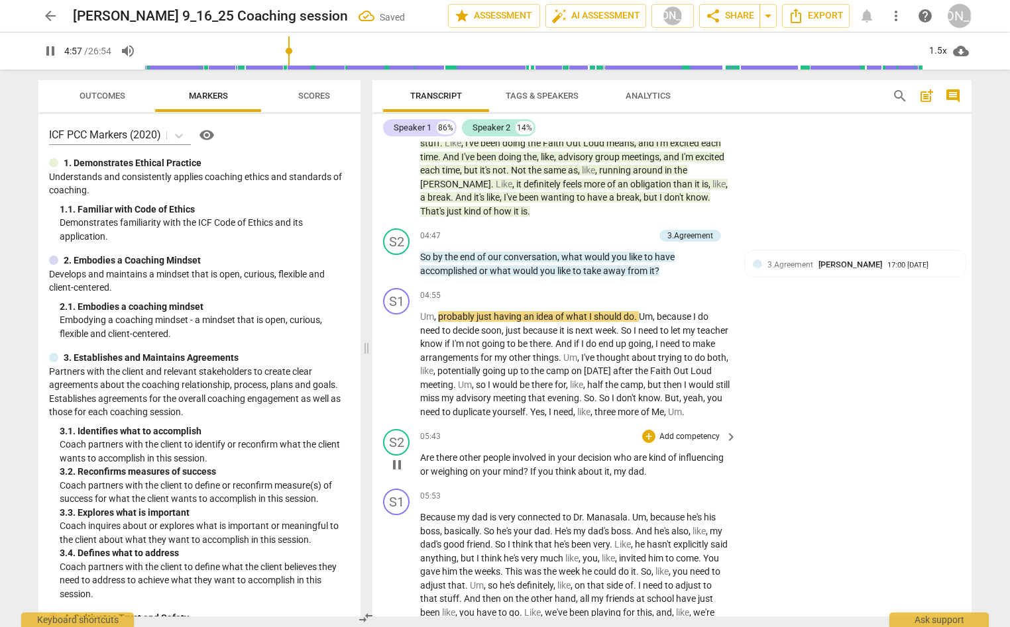
scroll to position [1349, 0]
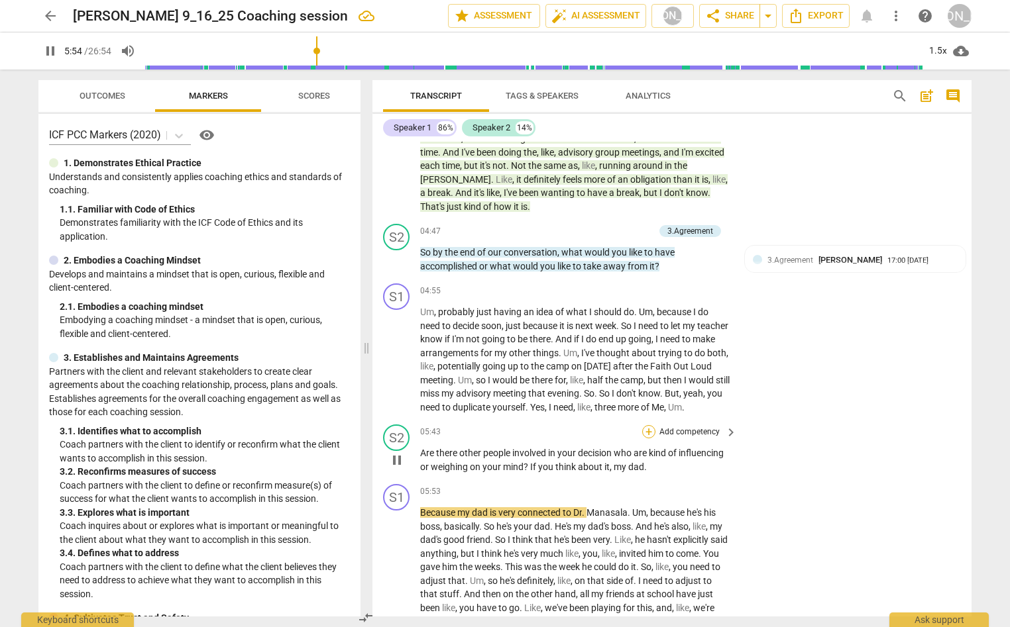
click at [648, 439] on div "+" at bounding box center [648, 431] width 13 height 13
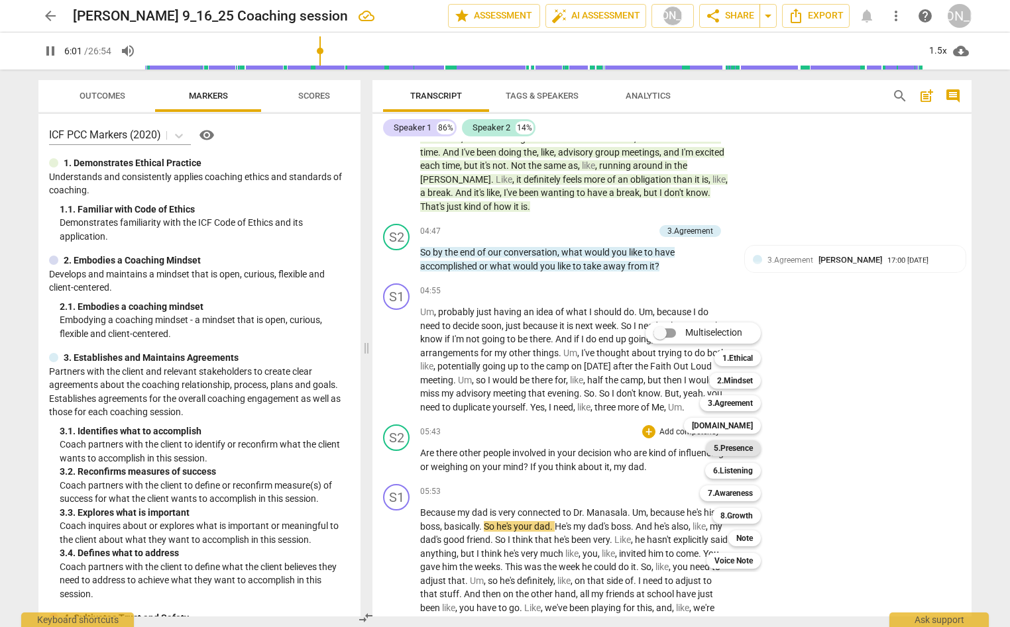
click at [737, 444] on b "5.Presence" at bounding box center [732, 449] width 39 height 16
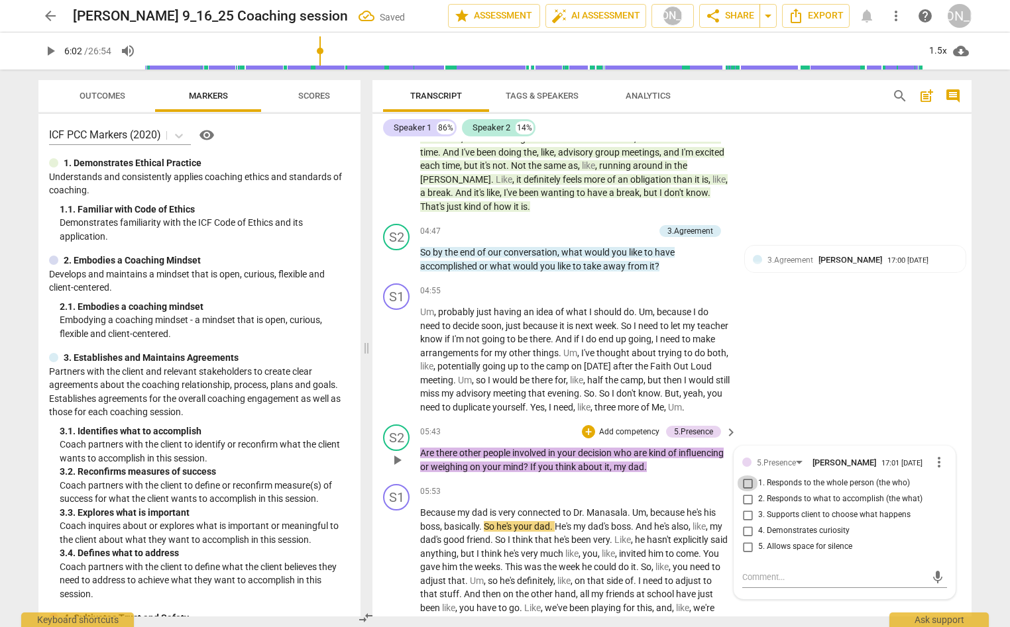
click at [747, 492] on input "1. Responds to the whole person (the who)" at bounding box center [747, 484] width 21 height 16
click at [588, 439] on div "+" at bounding box center [588, 431] width 13 height 13
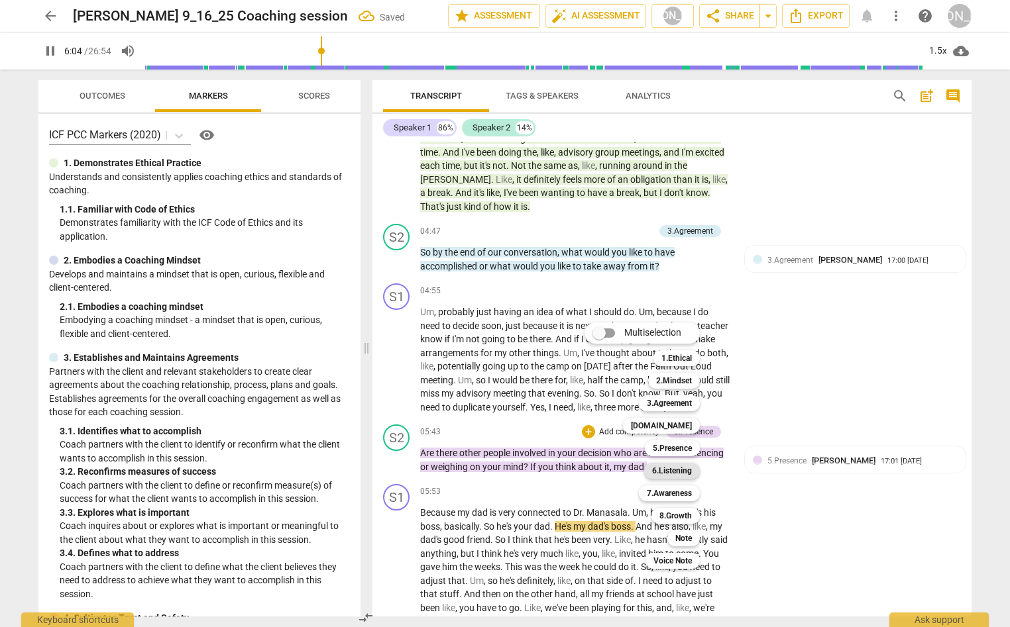
click at [676, 470] on b "6.Listening" at bounding box center [672, 471] width 40 height 16
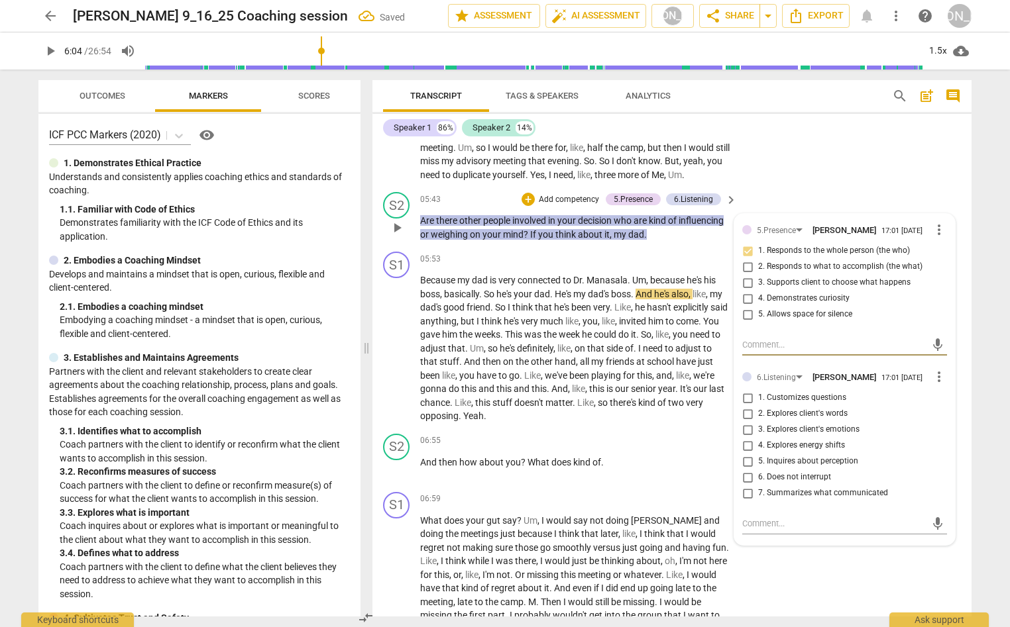
scroll to position [1582, 0]
click at [747, 405] on input "1. Customizes questions" at bounding box center [747, 398] width 21 height 16
click at [744, 469] on input "5. Inquires about perception" at bounding box center [747, 461] width 21 height 16
